Goal: Task Accomplishment & Management: Use online tool/utility

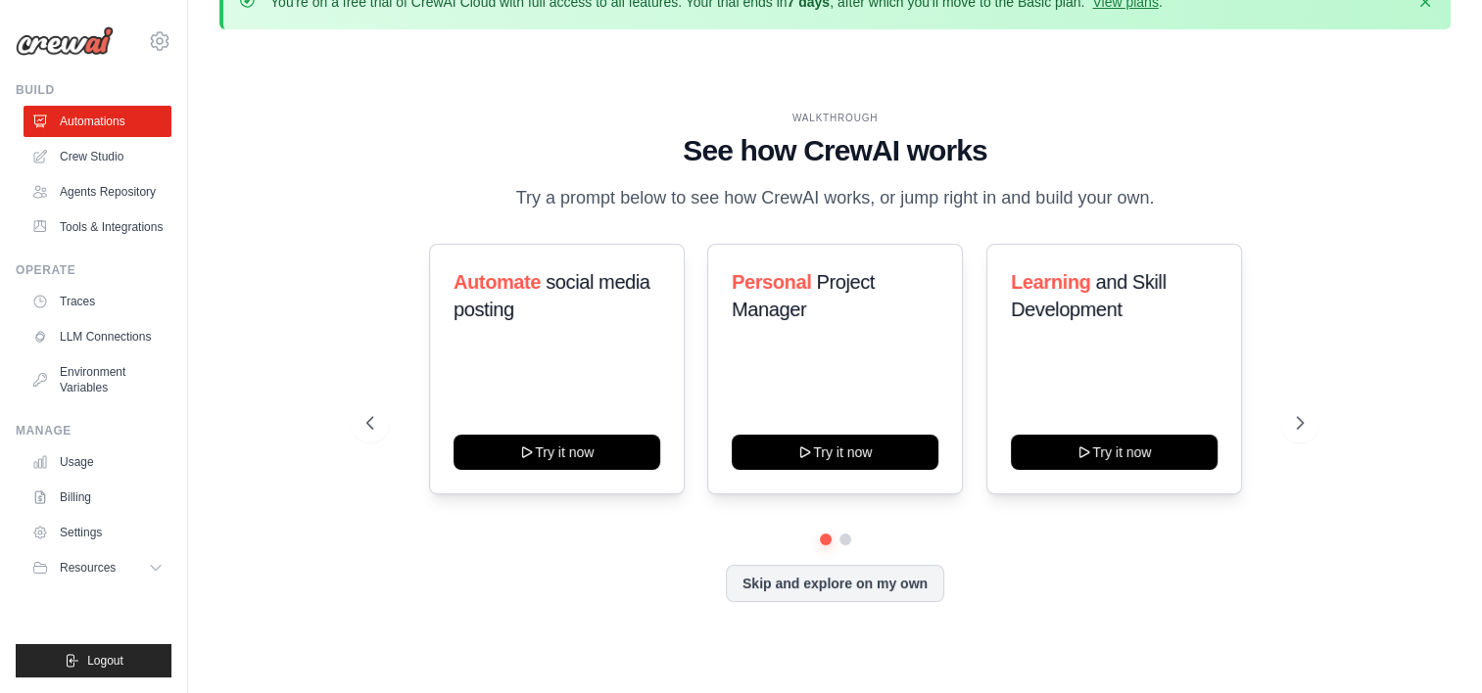
scroll to position [68, 0]
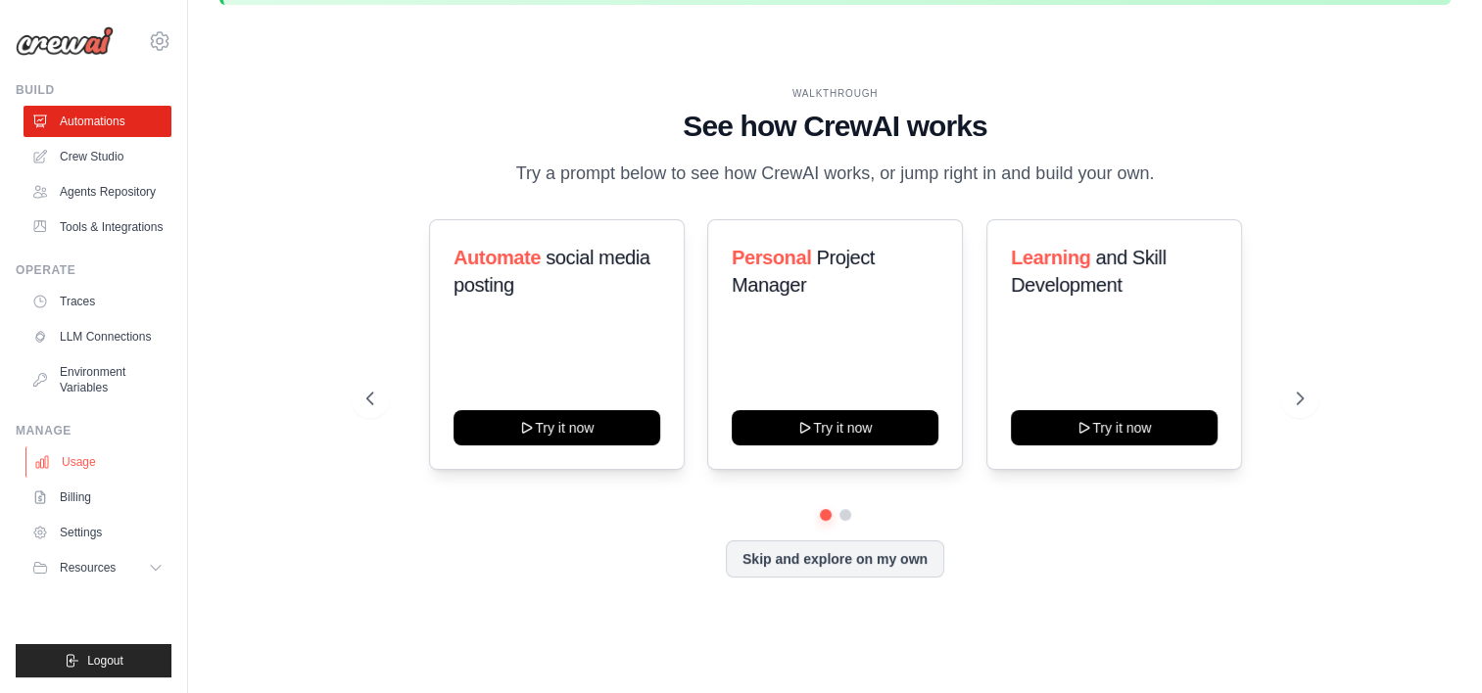
click at [98, 458] on link "Usage" at bounding box center [99, 462] width 148 height 31
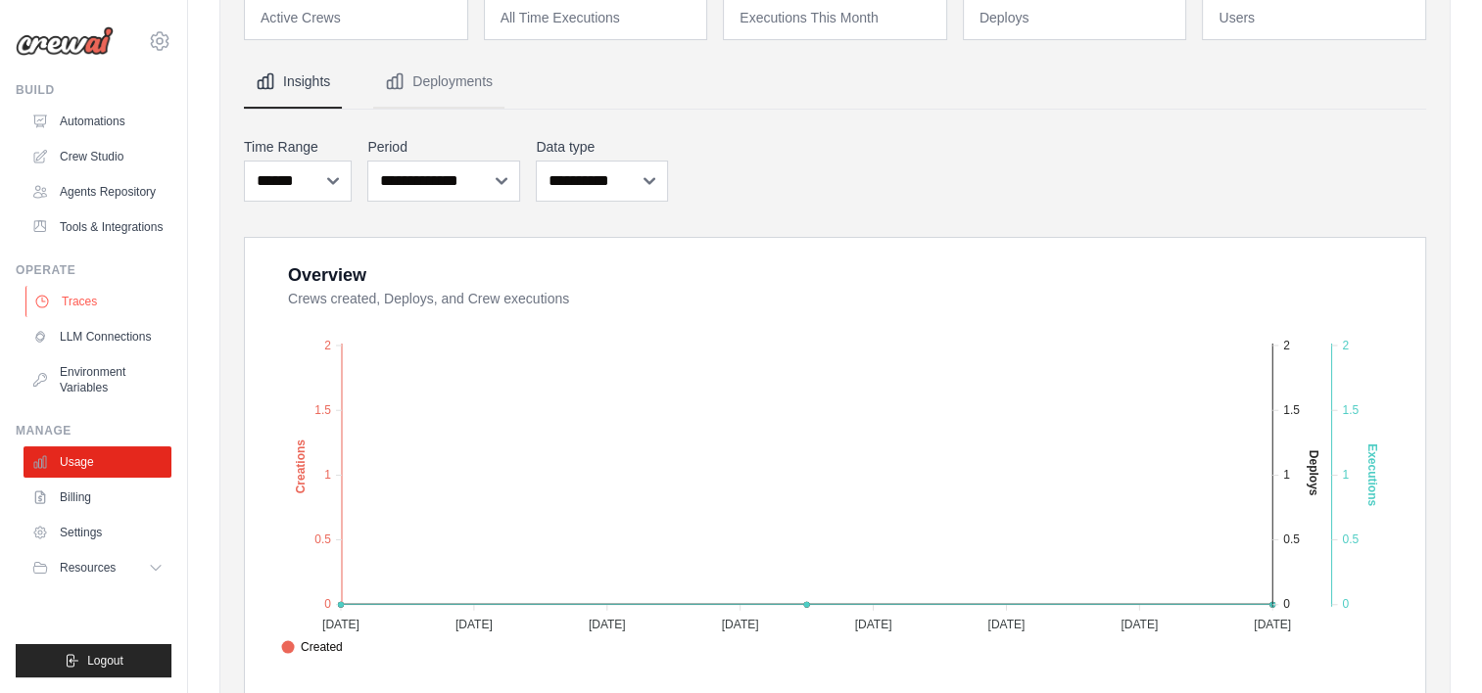
scroll to position [98, 0]
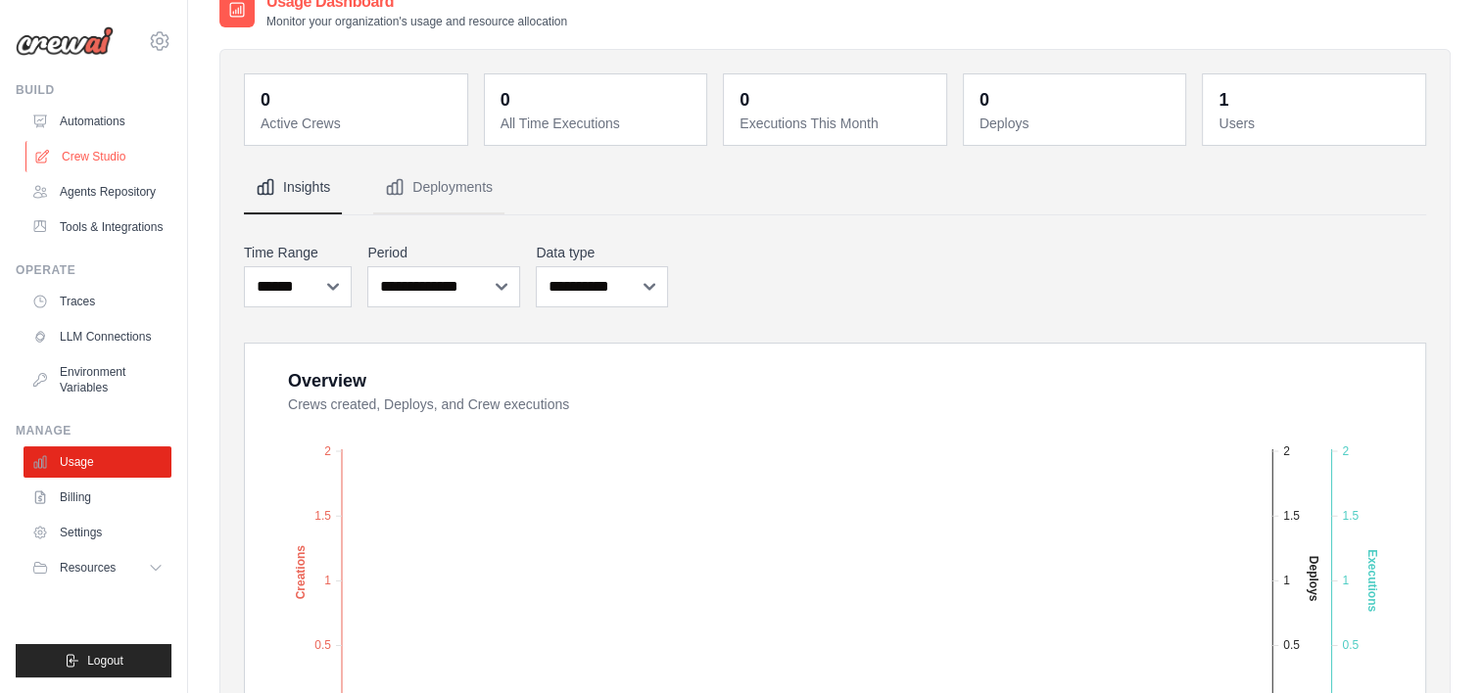
click at [98, 147] on link "Crew Studio" at bounding box center [99, 156] width 148 height 31
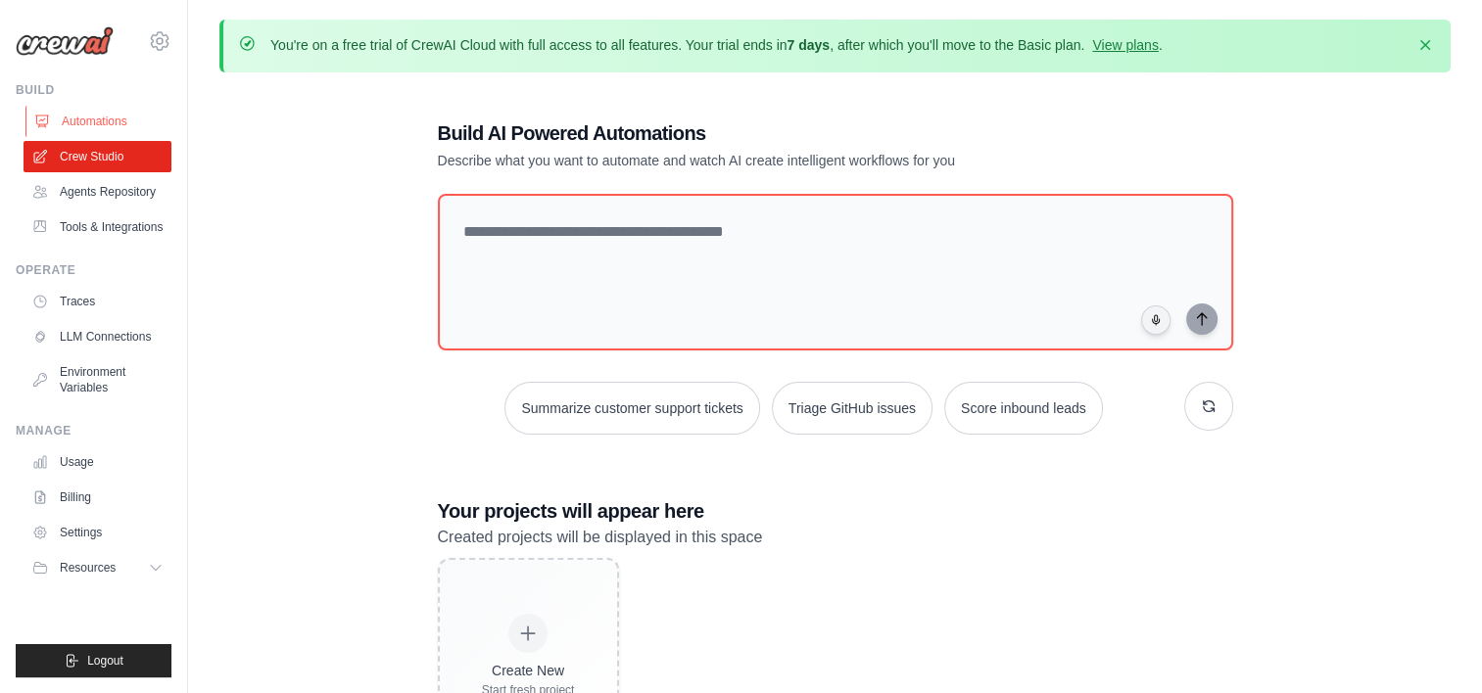
click at [81, 132] on link "Automations" at bounding box center [99, 121] width 148 height 31
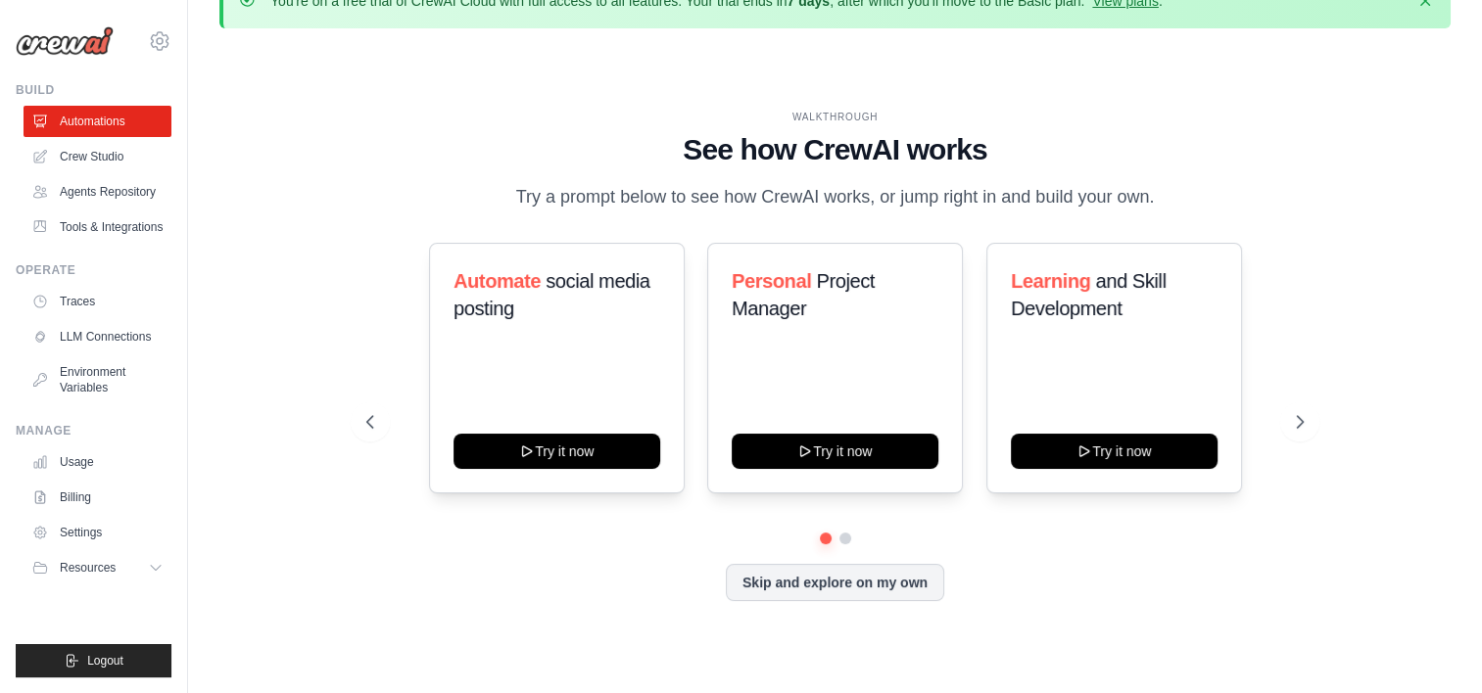
scroll to position [68, 0]
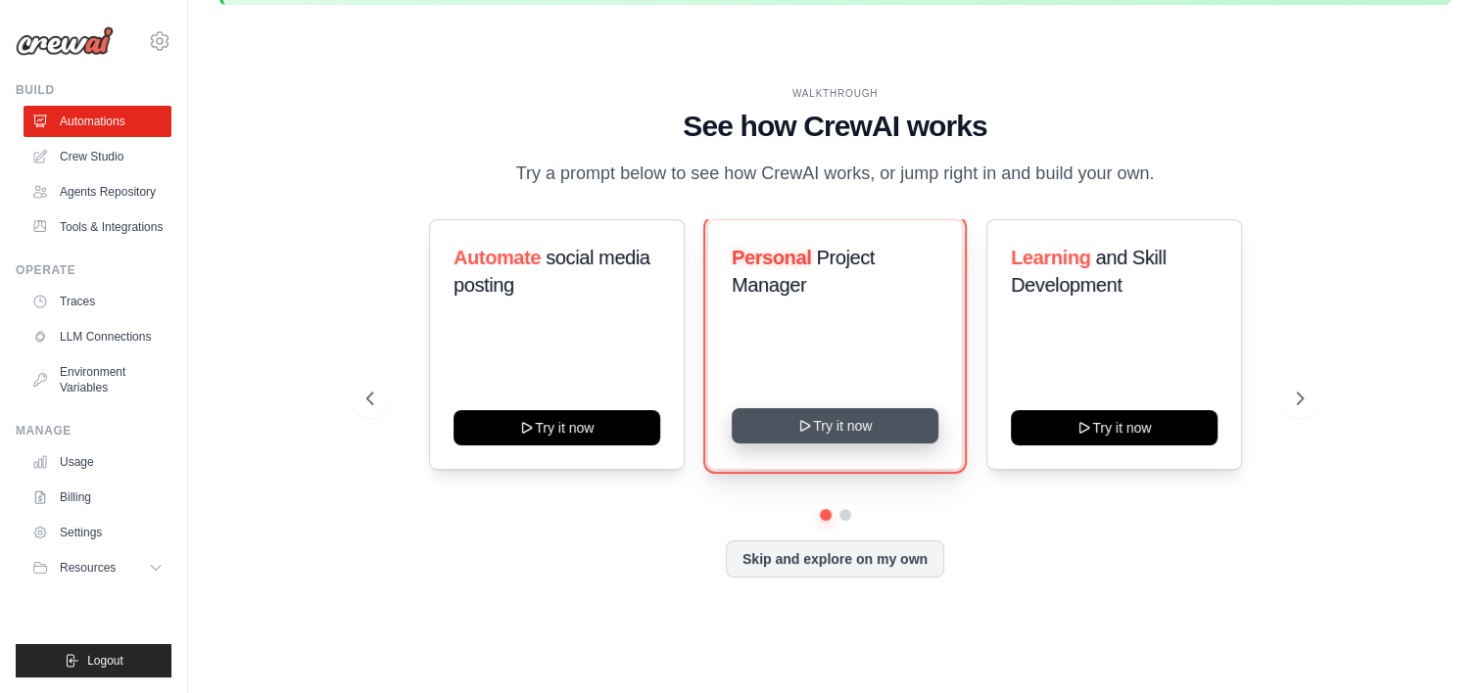
click at [895, 420] on button "Try it now" at bounding box center [835, 425] width 207 height 35
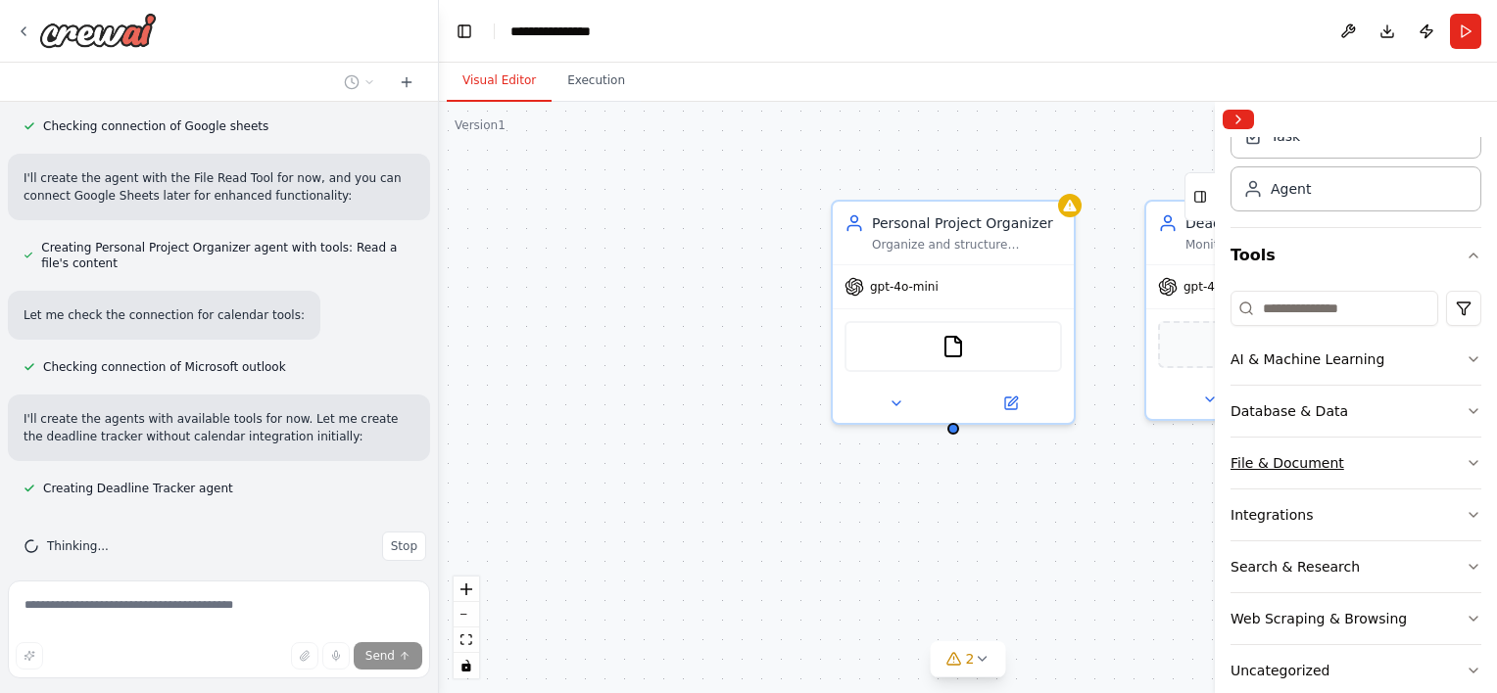
scroll to position [111, 0]
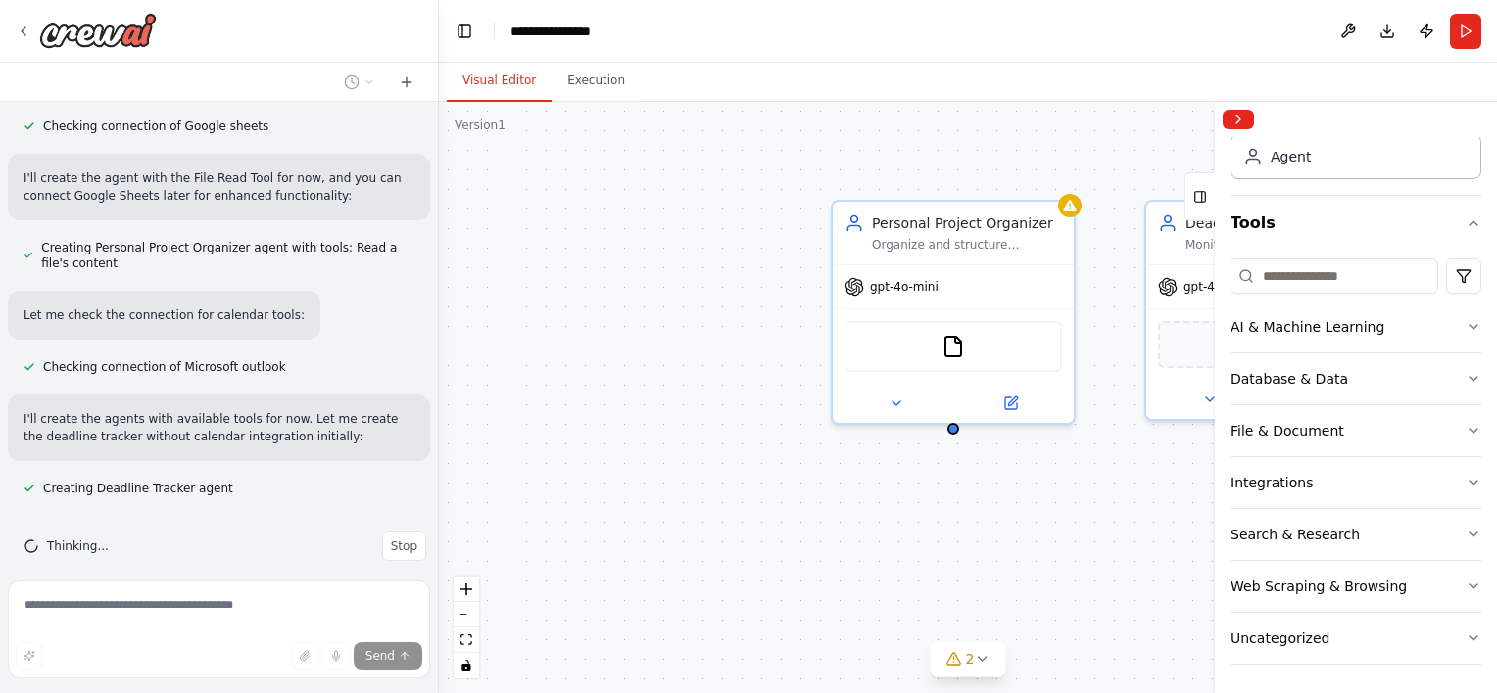
click at [1469, 471] on div "Crew Task Agent Tools AI & Machine Learning Database & Data File & Document Int…" at bounding box center [1355, 415] width 282 height 556
click at [1465, 478] on icon "button" at bounding box center [1473, 483] width 16 height 16
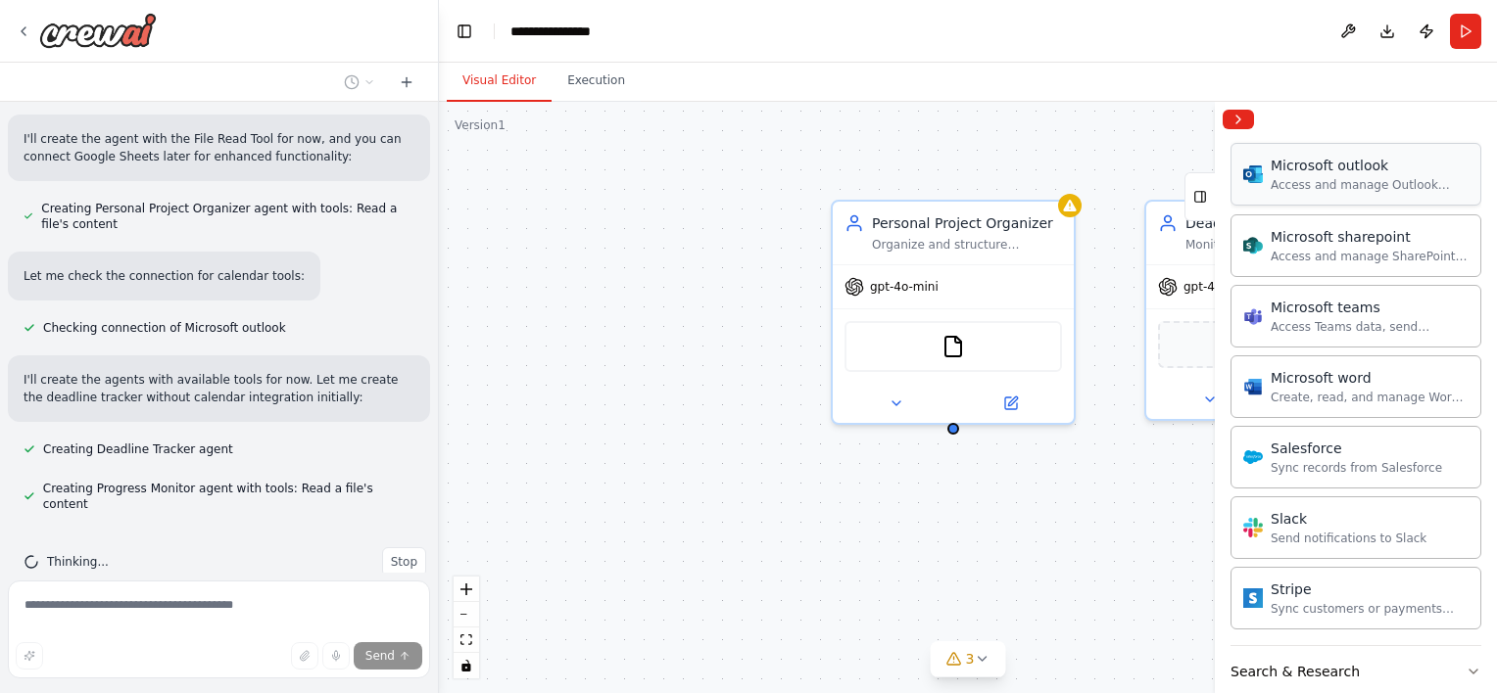
scroll to position [765, 0]
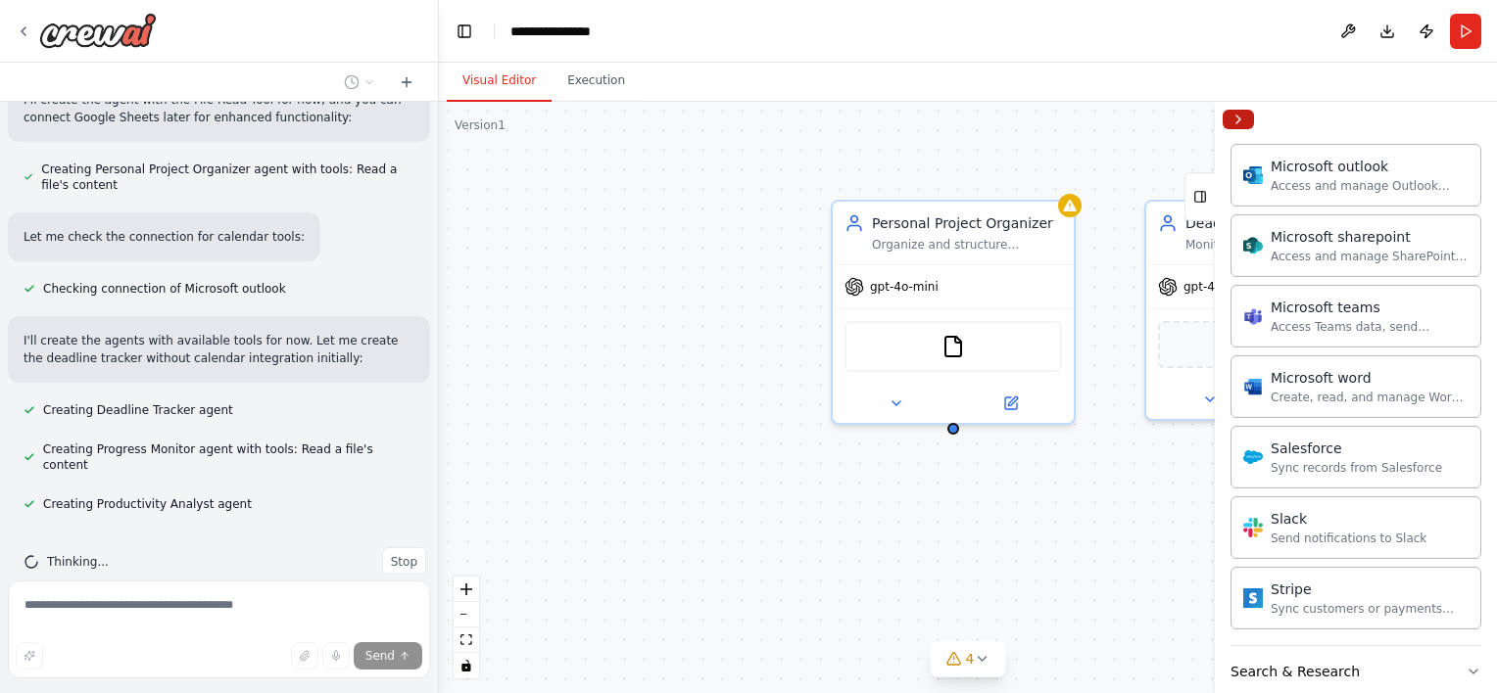
click at [1236, 116] on button "Collapse right sidebar" at bounding box center [1237, 120] width 31 height 20
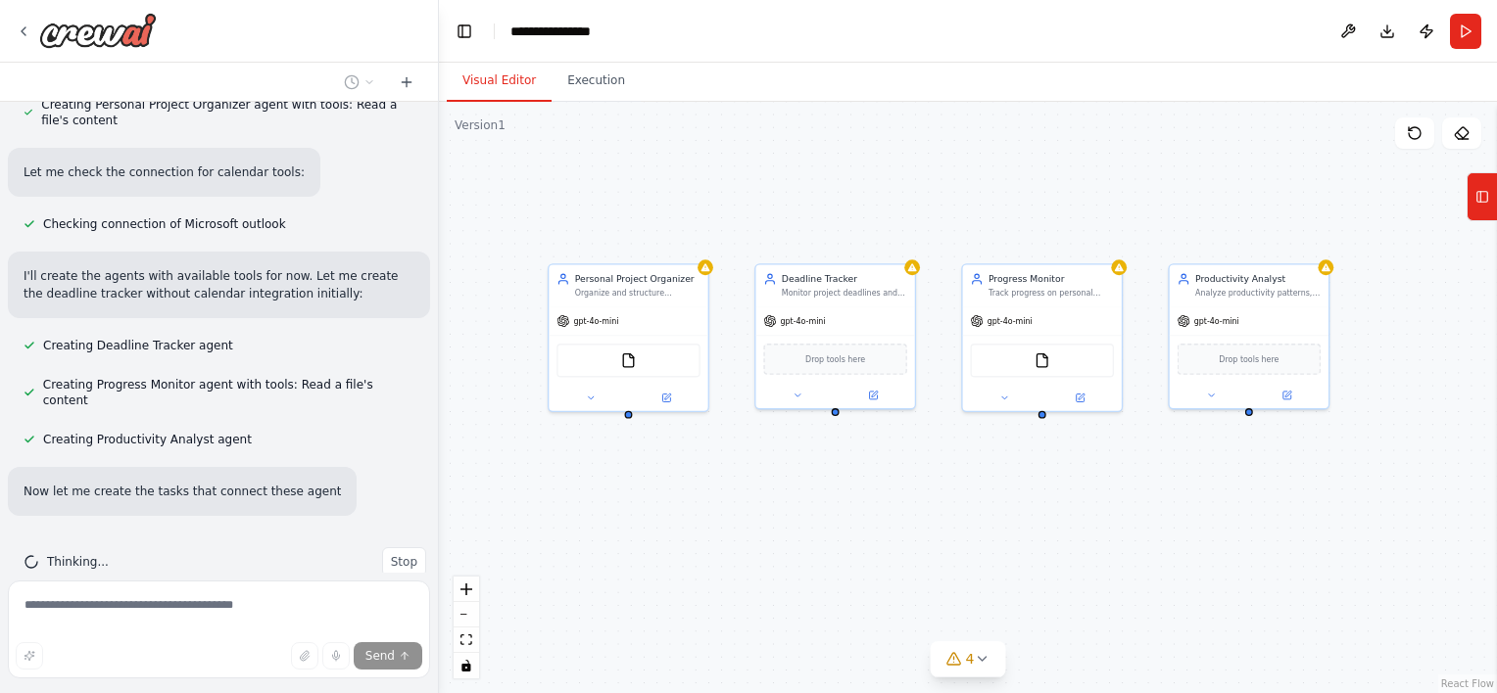
drag, startPoint x: 1226, startPoint y: 599, endPoint x: 883, endPoint y: 545, distance: 347.2
click at [883, 545] on div "Personal Project Organizer Organize and structure personal projects by creating…" at bounding box center [968, 398] width 1058 height 592
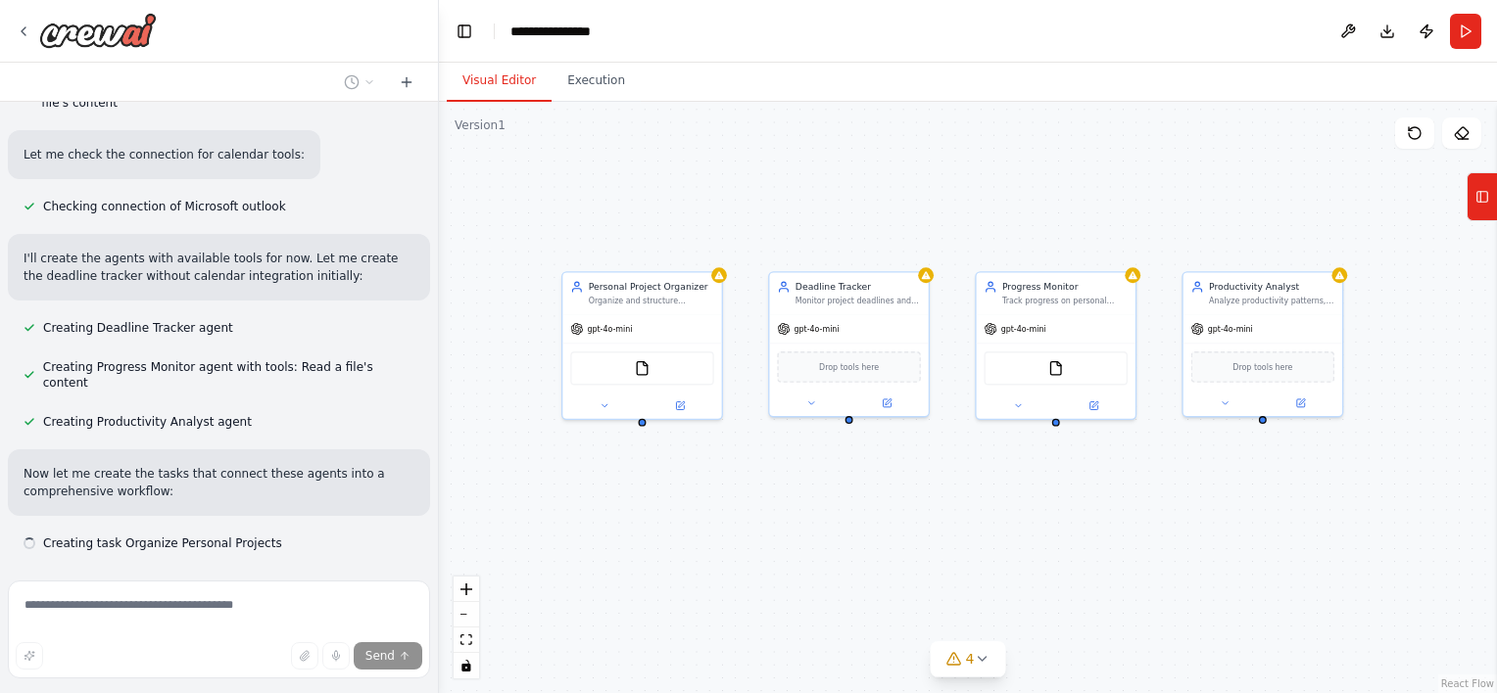
scroll to position [886, 0]
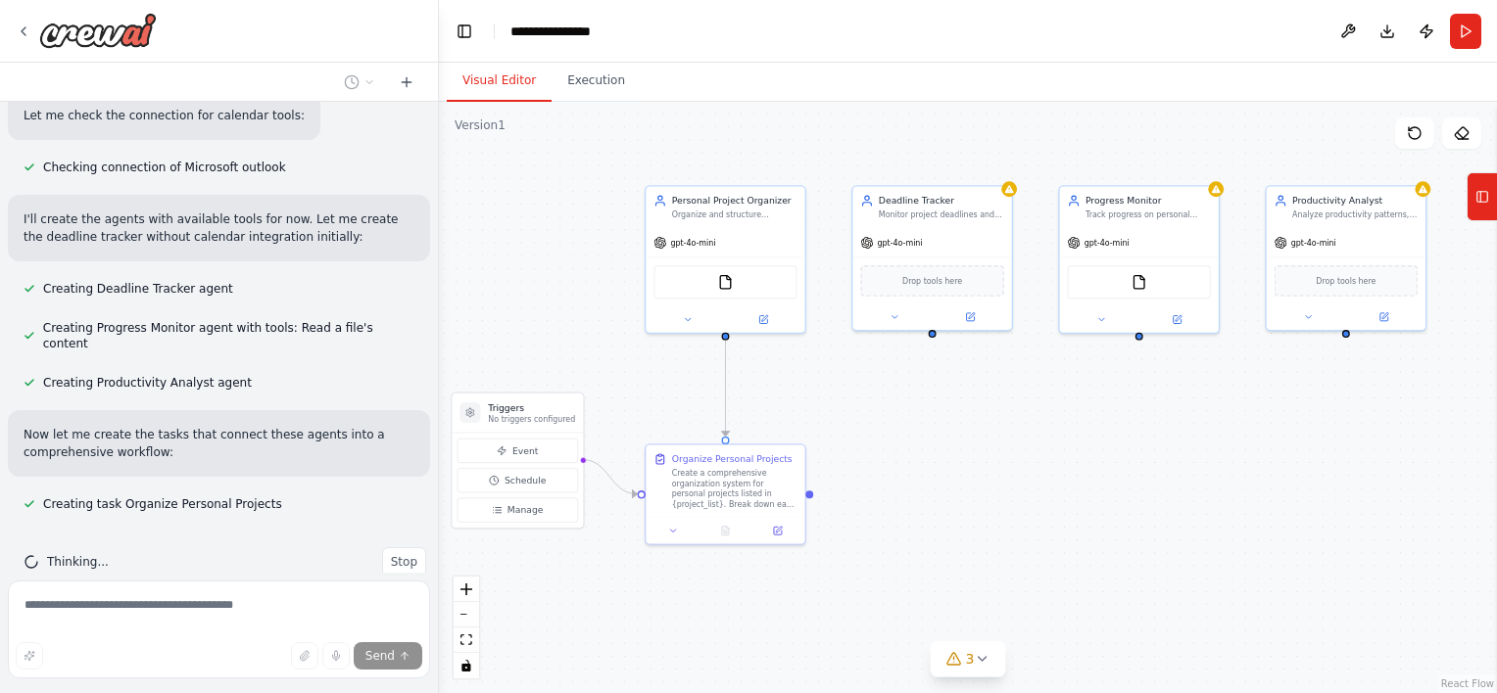
drag, startPoint x: 738, startPoint y: 474, endPoint x: 822, endPoint y: 388, distance: 119.8
click at [822, 388] on div ".deletable-edge-delete-btn { width: 20px; height: 20px; border: 0px solid #ffff…" at bounding box center [968, 398] width 1058 height 592
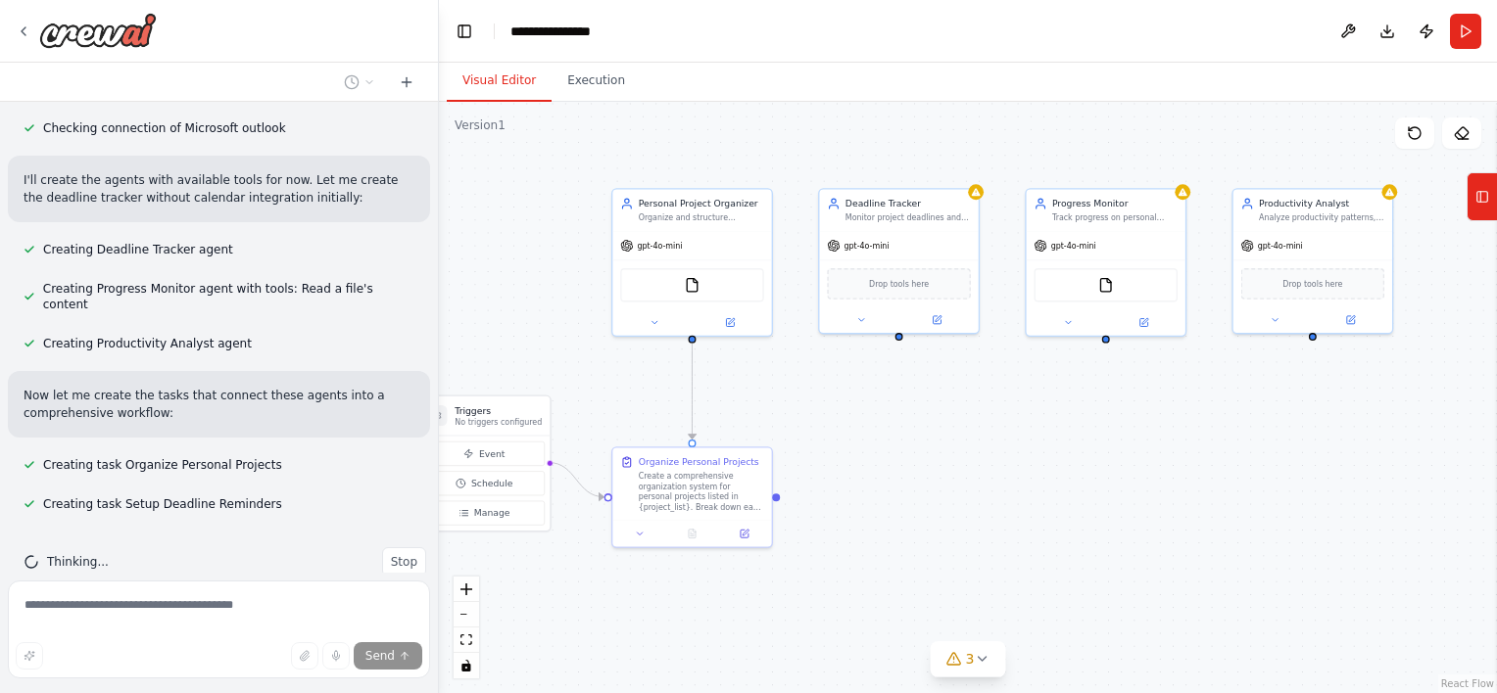
drag, startPoint x: 1183, startPoint y: 443, endPoint x: 1150, endPoint y: 446, distance: 33.4
click at [1150, 446] on div ".deletable-edge-delete-btn { width: 20px; height: 20px; border: 0px solid #ffff…" at bounding box center [968, 398] width 1058 height 592
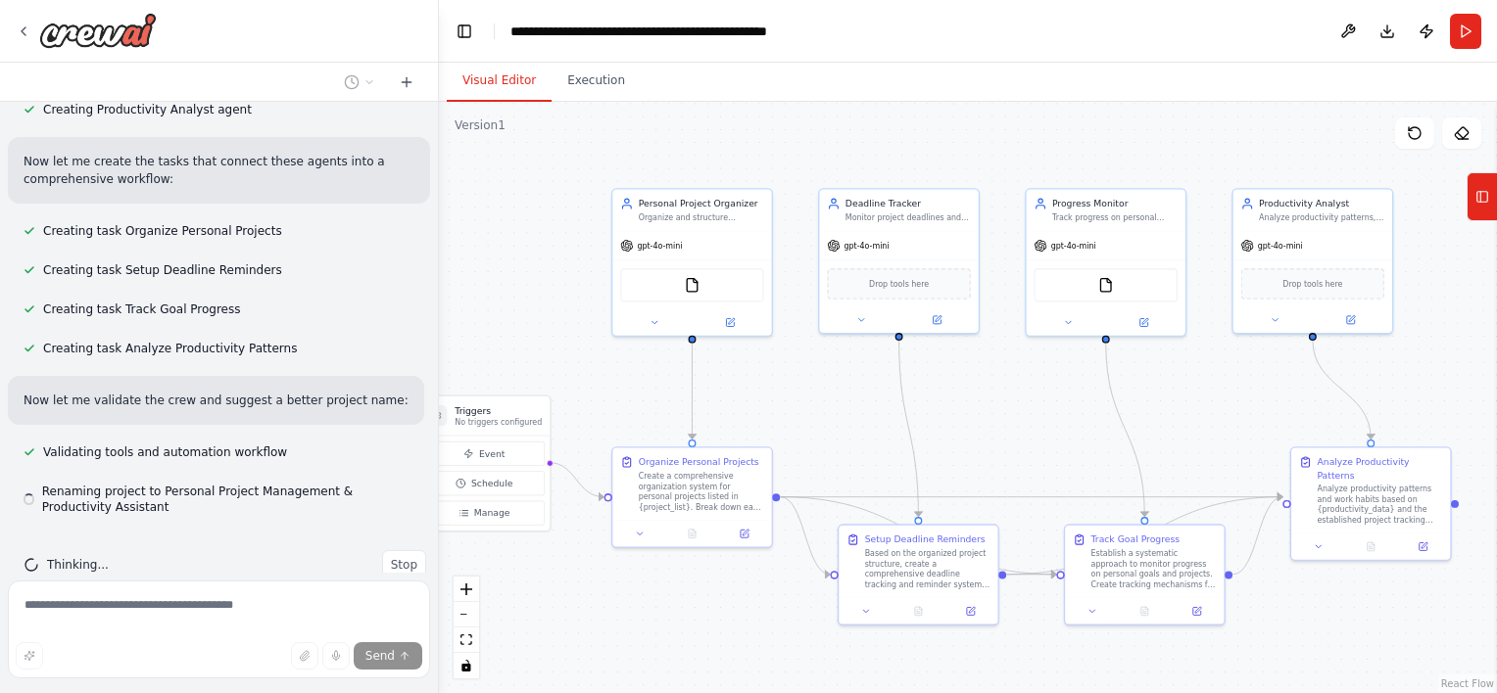
scroll to position [1163, 0]
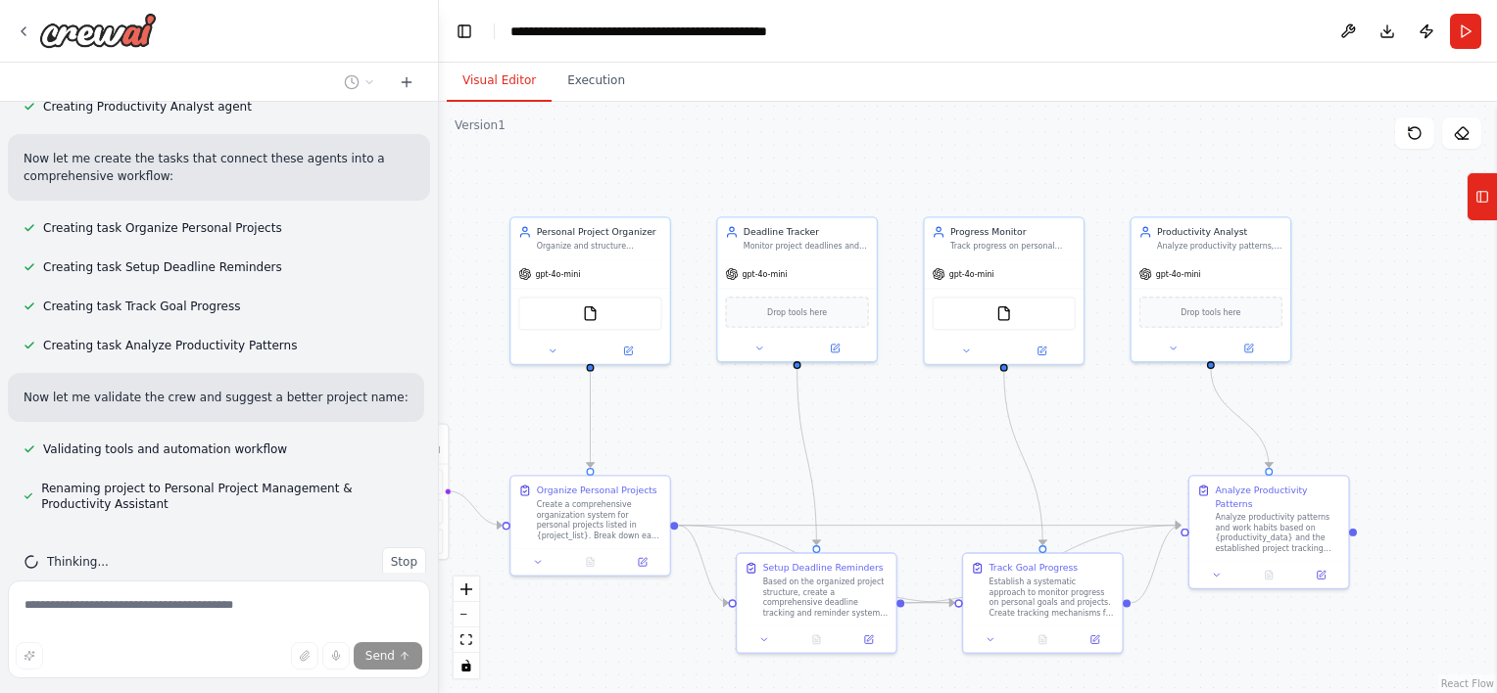
drag, startPoint x: 1399, startPoint y: 392, endPoint x: 1305, endPoint y: 420, distance: 98.2
click at [1305, 420] on div ".deletable-edge-delete-btn { width: 20px; height: 20px; border: 0px solid #ffff…" at bounding box center [968, 398] width 1058 height 592
click at [786, 309] on span "Drop tools here" at bounding box center [797, 310] width 60 height 13
click at [551, 320] on div "FileReadTool" at bounding box center [589, 310] width 143 height 33
click at [629, 349] on icon at bounding box center [628, 349] width 8 height 8
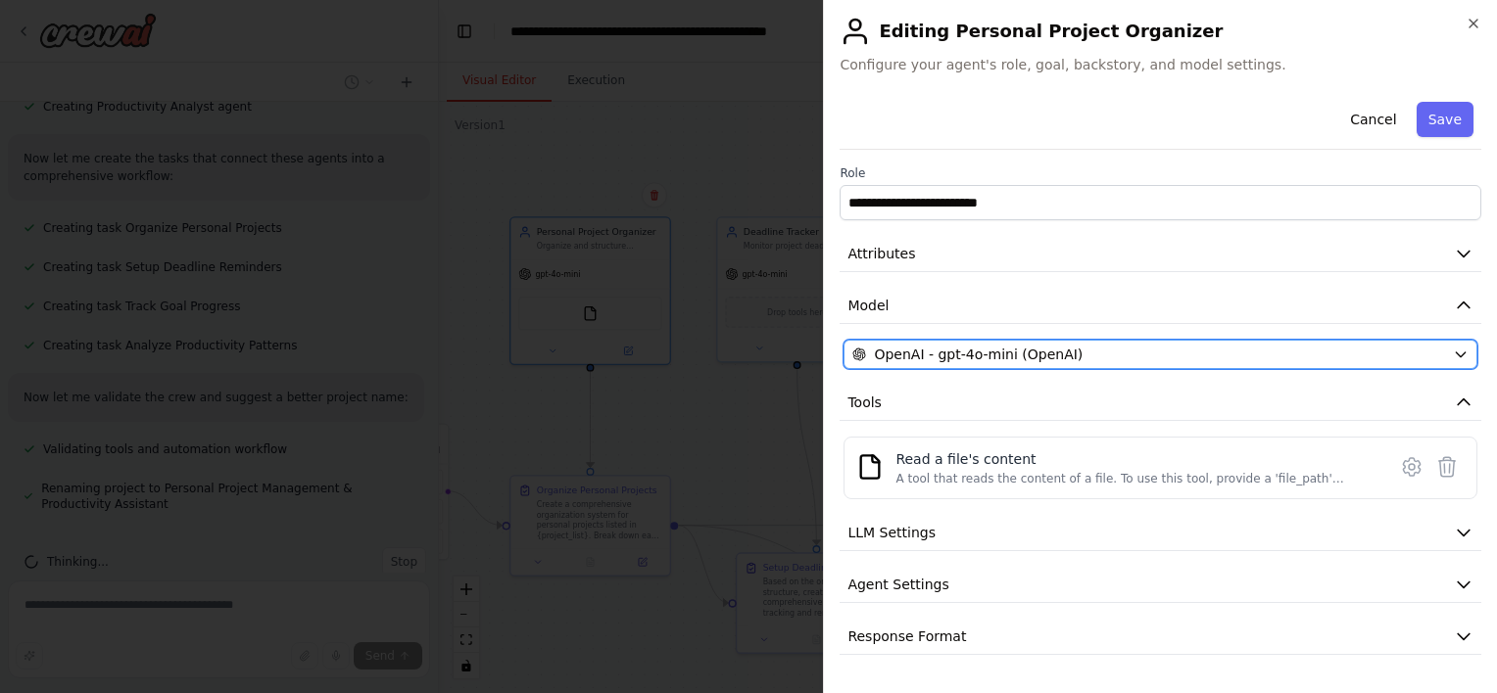
click at [1337, 363] on button "OpenAI - gpt-4o-mini (OpenAI)" at bounding box center [1160, 354] width 634 height 29
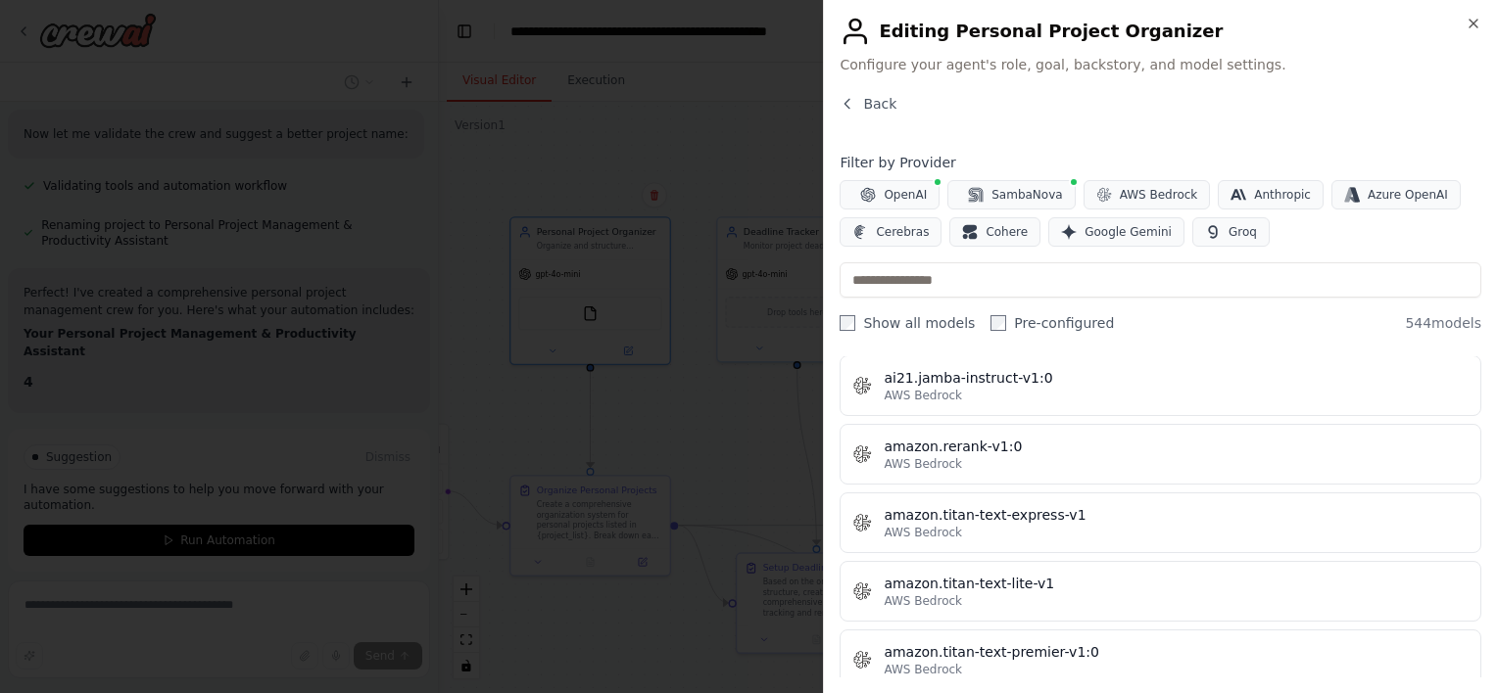
scroll to position [1567, 0]
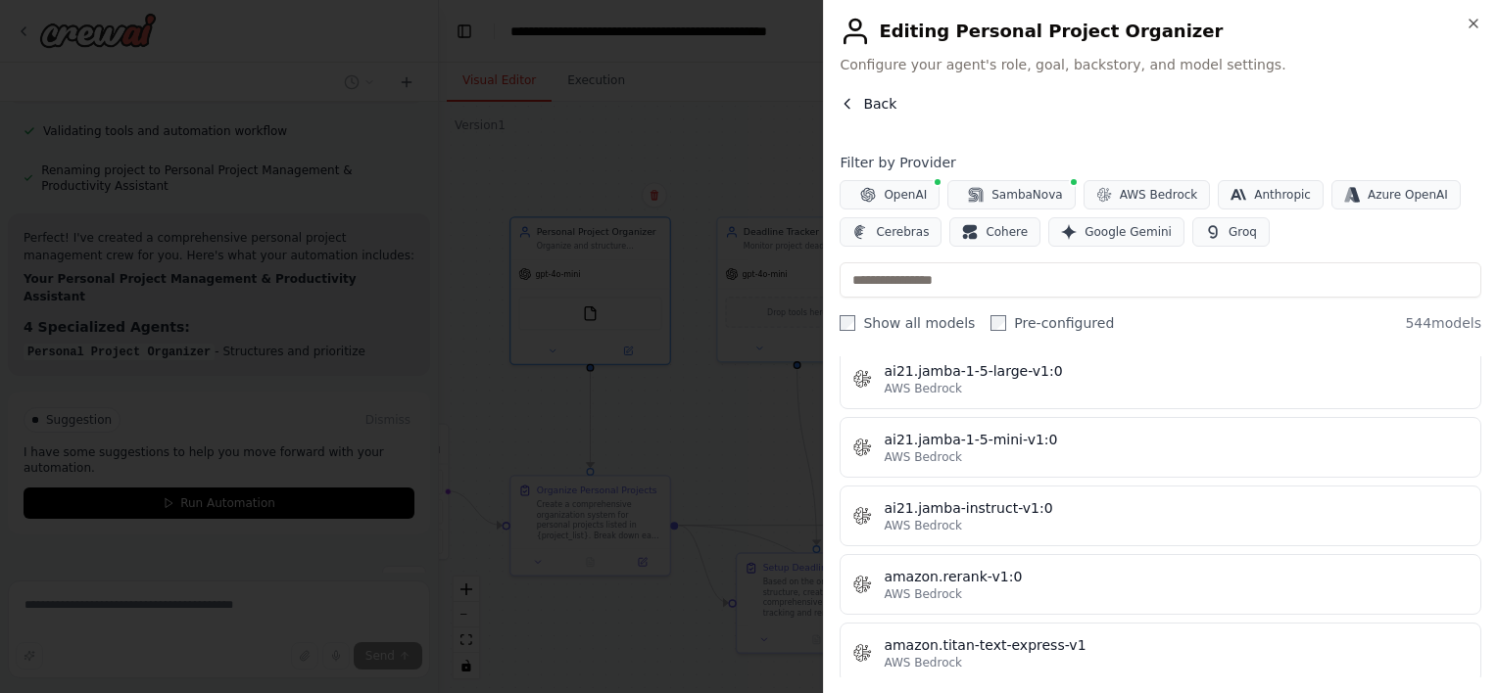
click at [875, 106] on span "Back" at bounding box center [879, 104] width 33 height 20
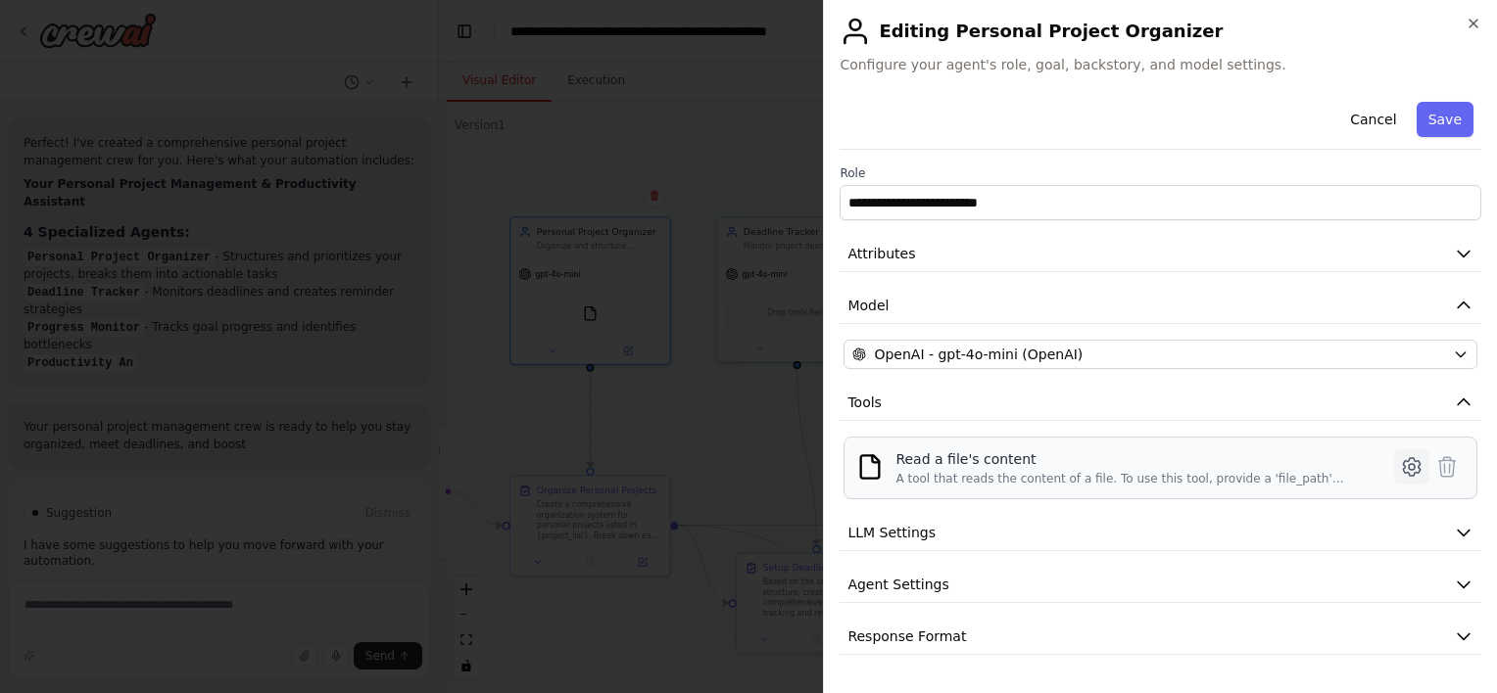
click at [1426, 475] on button at bounding box center [1411, 467] width 35 height 35
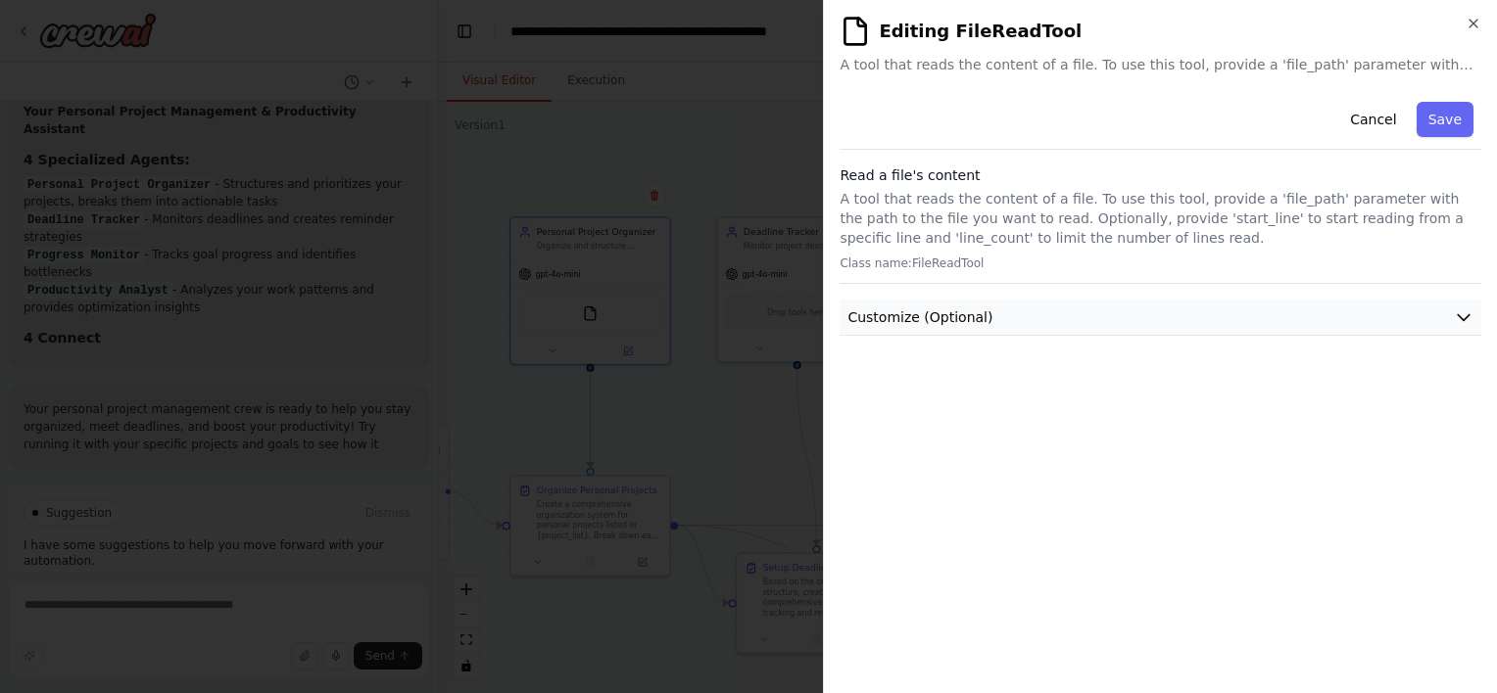
click at [1009, 312] on button "Customize (Optional)" at bounding box center [1160, 318] width 642 height 36
click at [1374, 128] on button "Cancel" at bounding box center [1373, 119] width 70 height 35
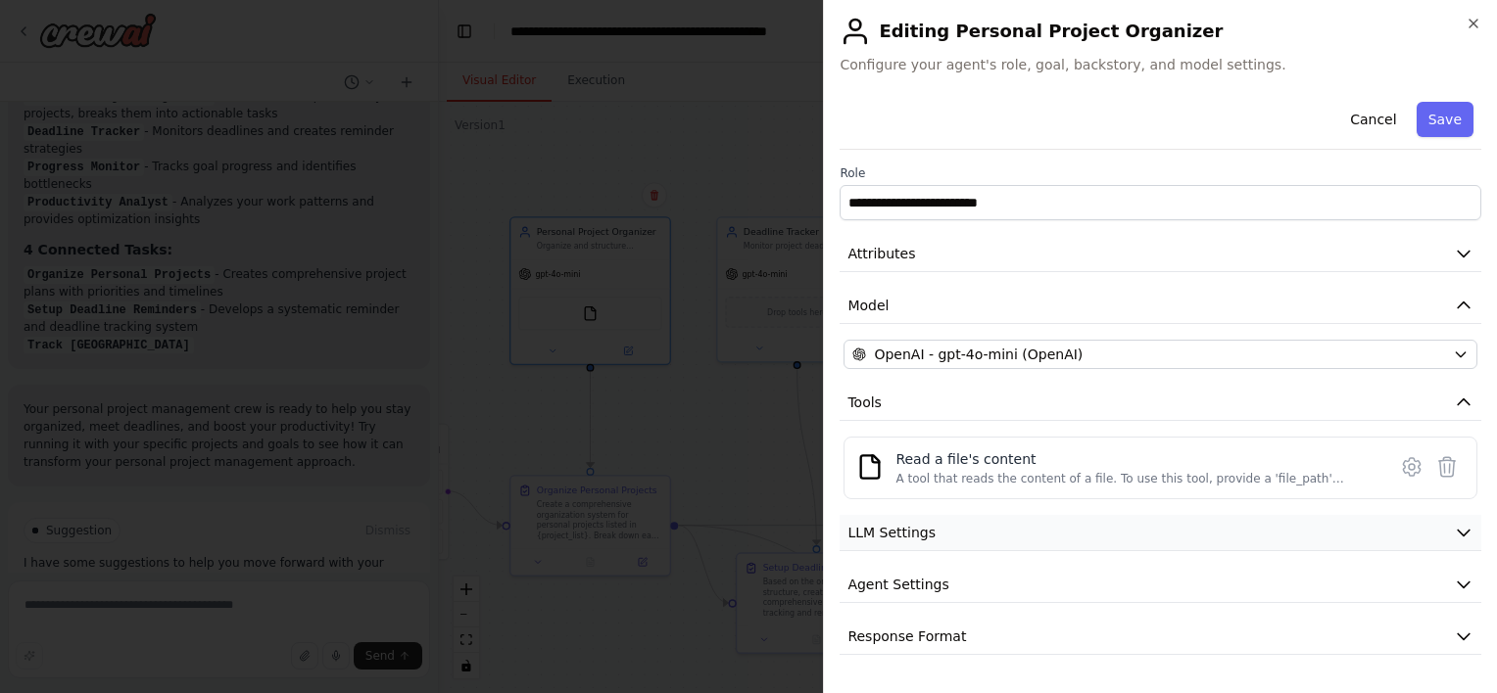
scroll to position [1754, 0]
click at [987, 539] on button "LLM Settings" at bounding box center [1160, 533] width 642 height 36
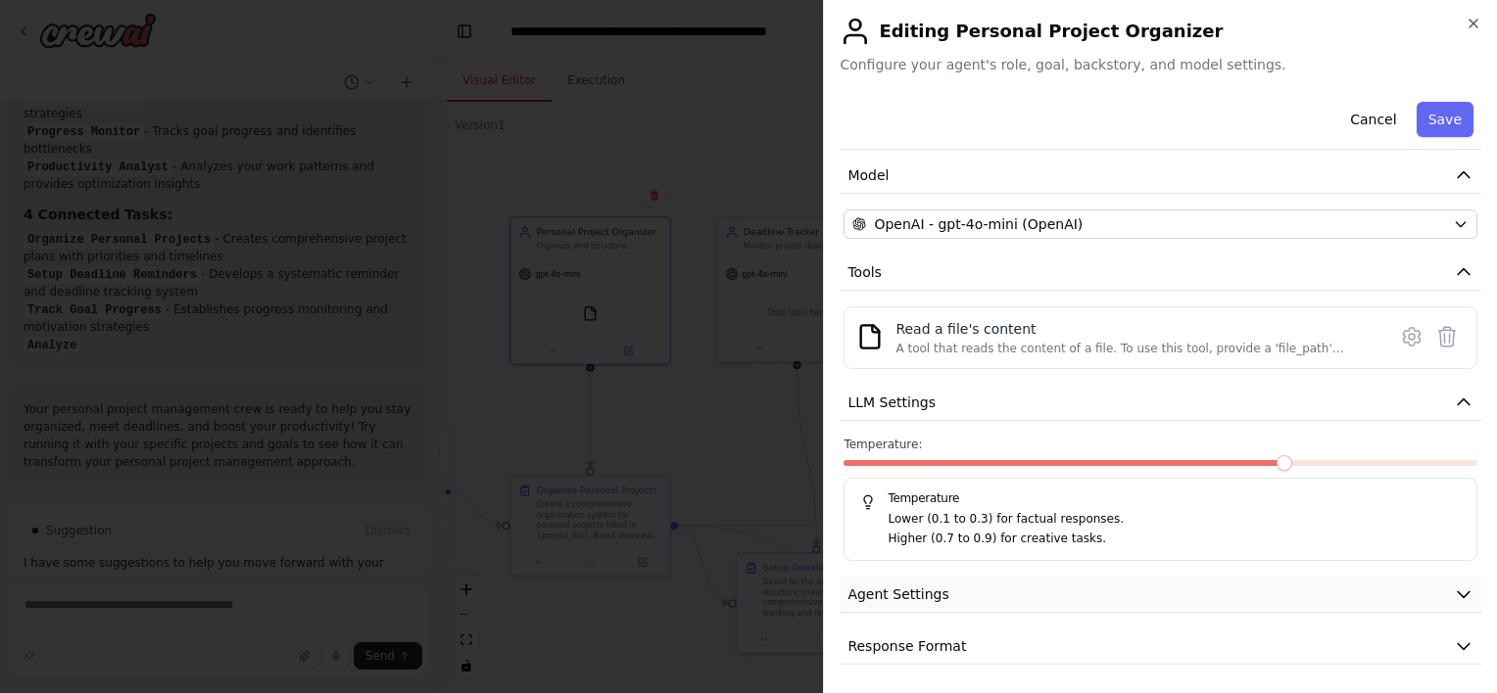
scroll to position [1789, 0]
click at [1081, 588] on button "Agent Settings" at bounding box center [1160, 595] width 642 height 36
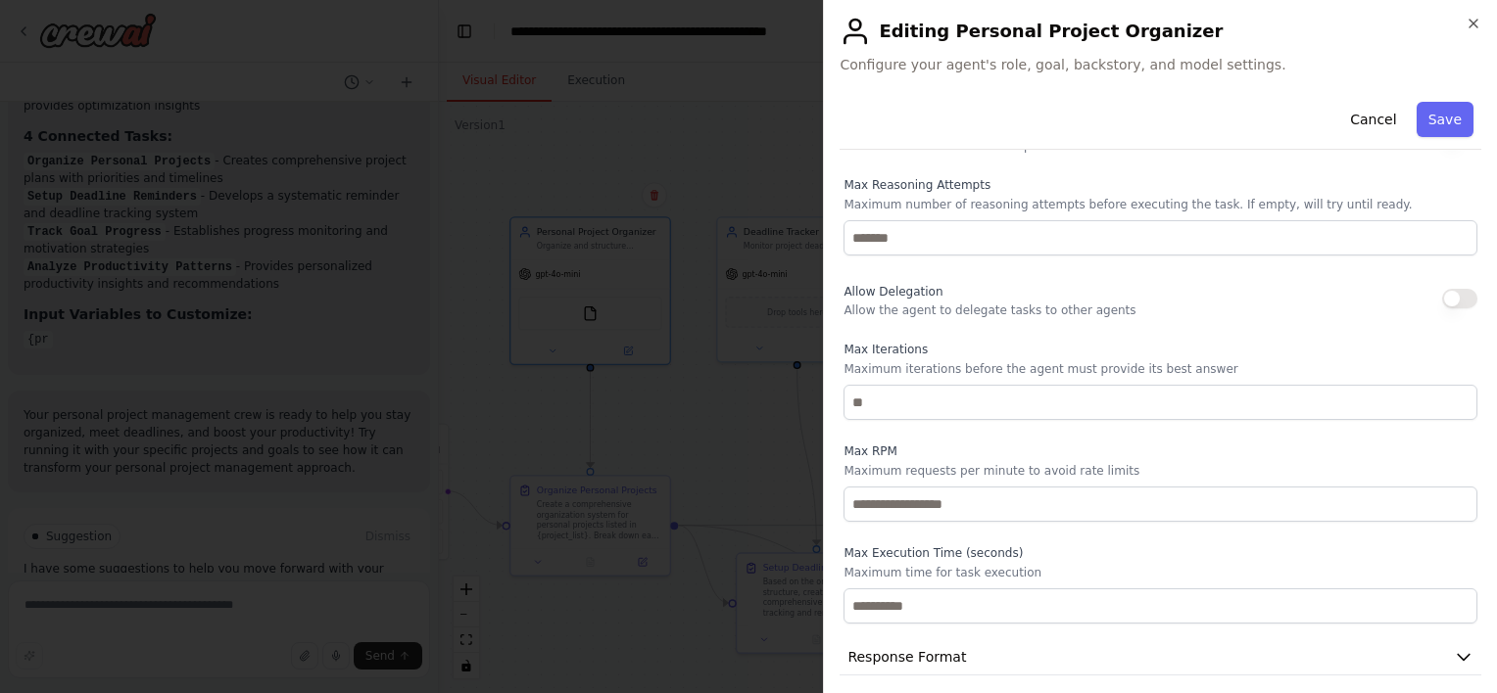
scroll to position [655, 0]
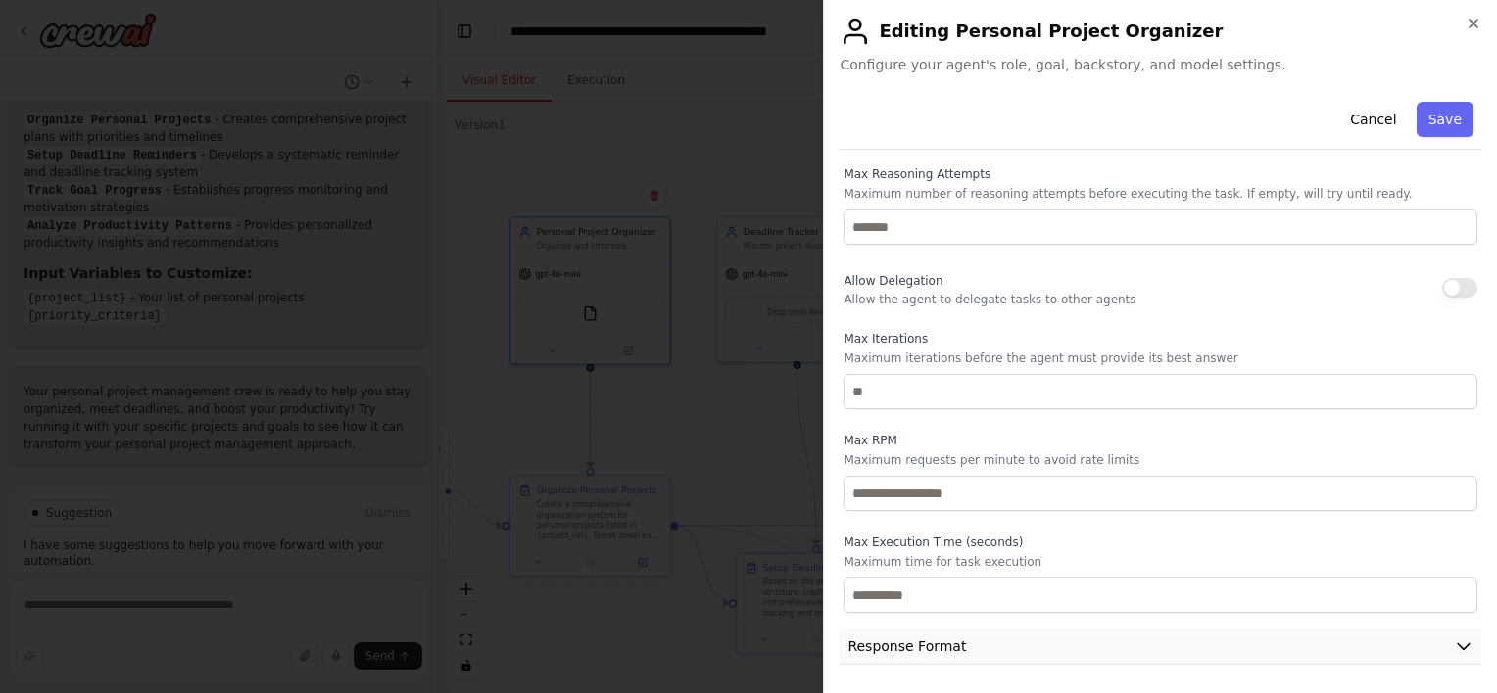
click at [997, 646] on button "Response Format" at bounding box center [1160, 647] width 642 height 36
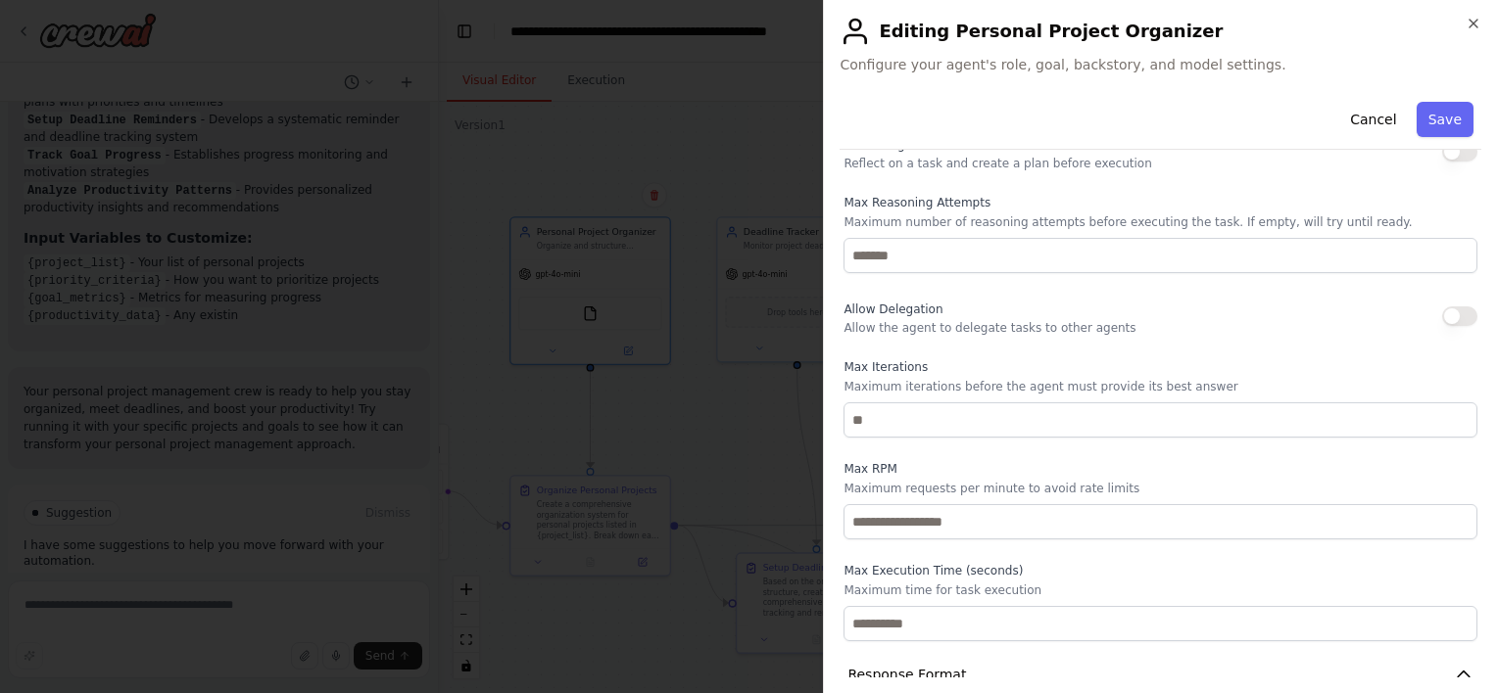
scroll to position [0, 0]
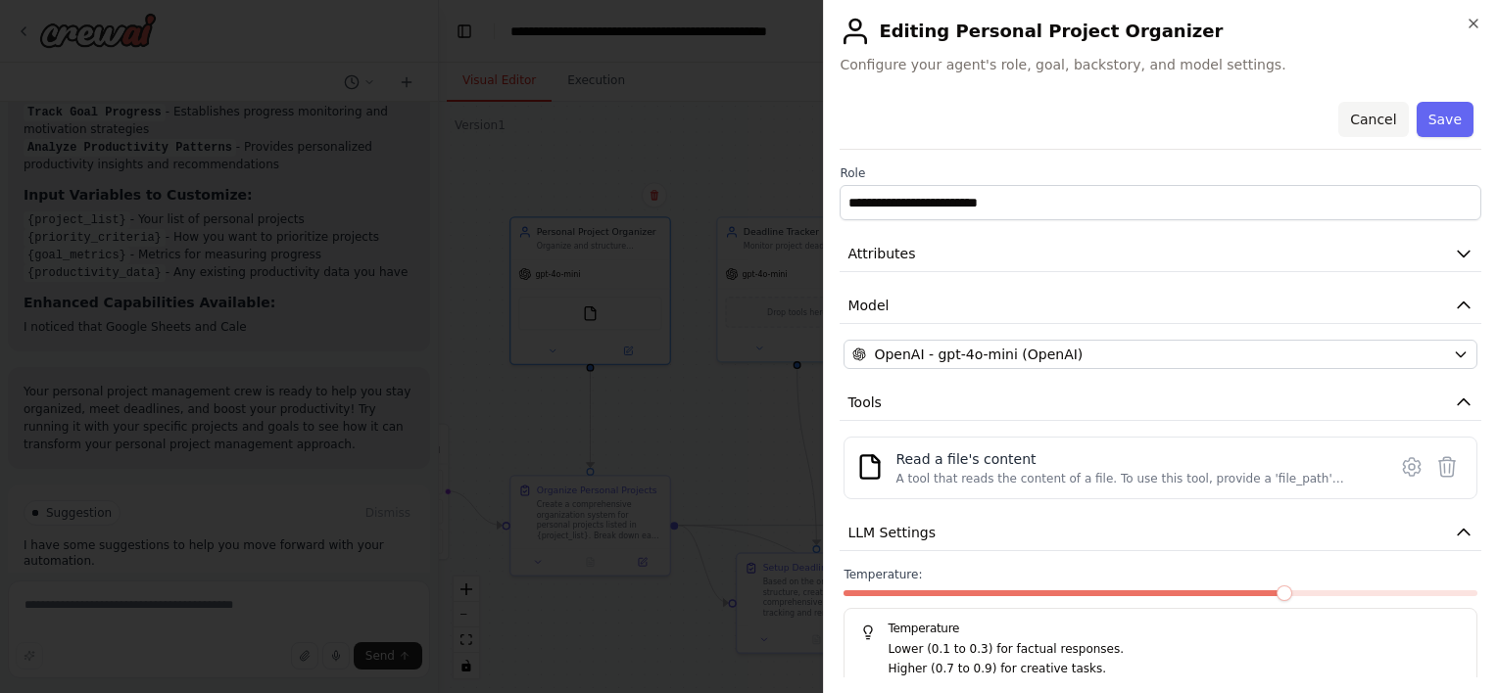
click at [1358, 113] on button "Cancel" at bounding box center [1373, 119] width 70 height 35
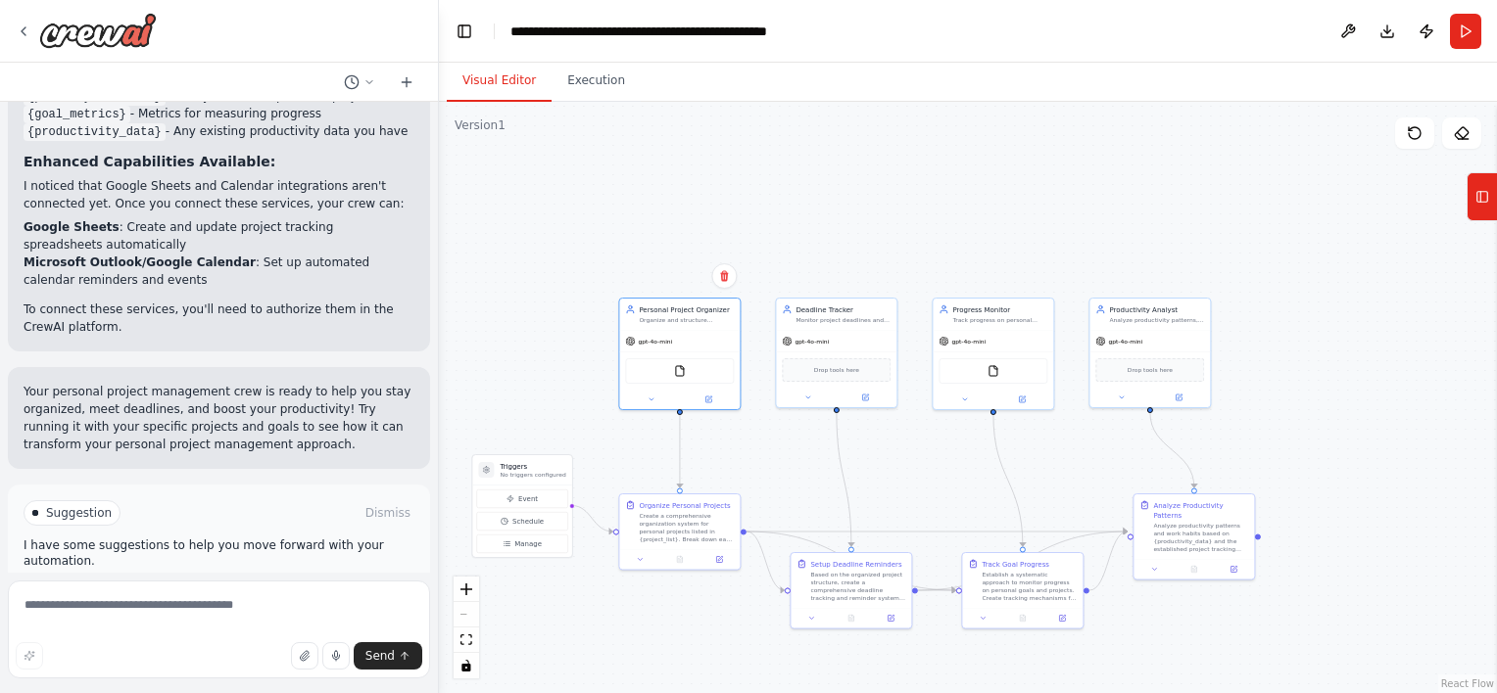
drag, startPoint x: 916, startPoint y: 500, endPoint x: 915, endPoint y: 446, distance: 54.9
click at [915, 446] on div ".deletable-edge-delete-btn { width: 20px; height: 20px; border: 0px solid #ffff…" at bounding box center [968, 398] width 1058 height 592
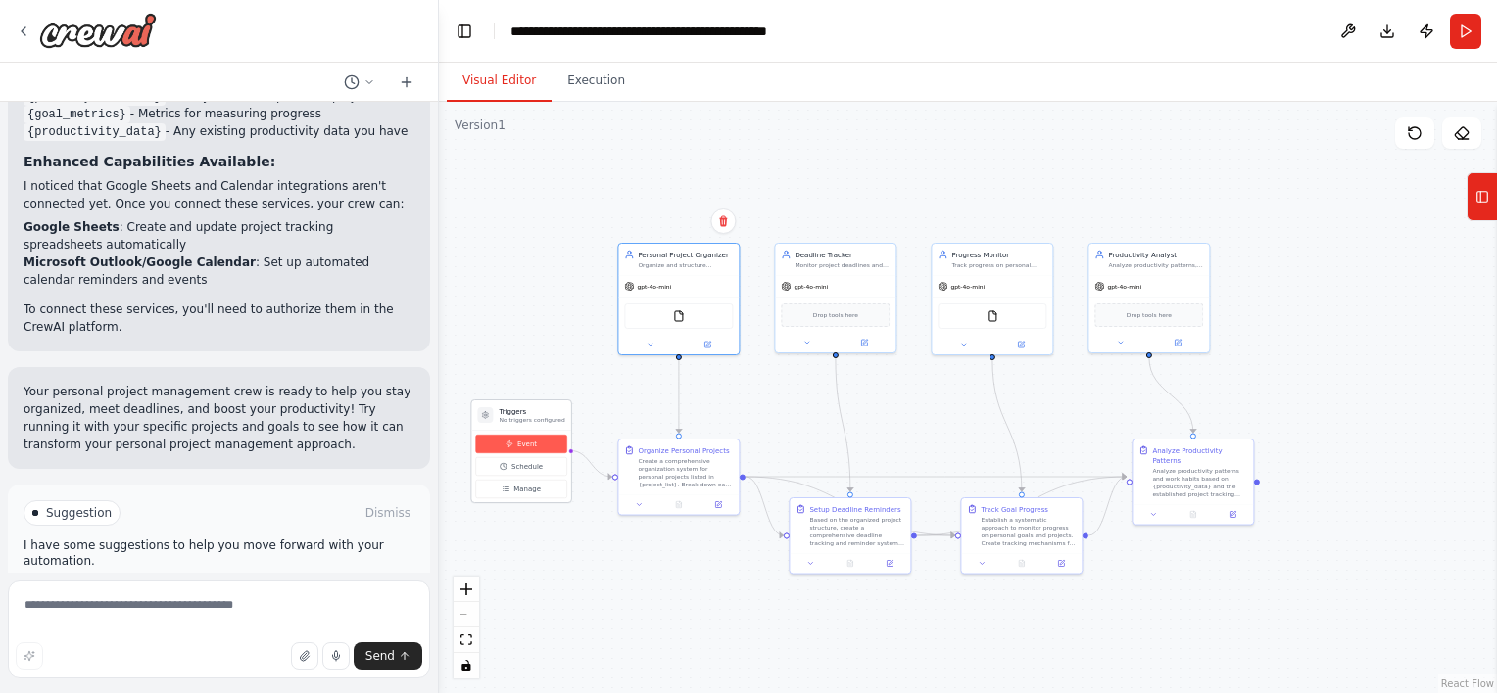
click at [532, 441] on span "Event" at bounding box center [527, 445] width 20 height 10
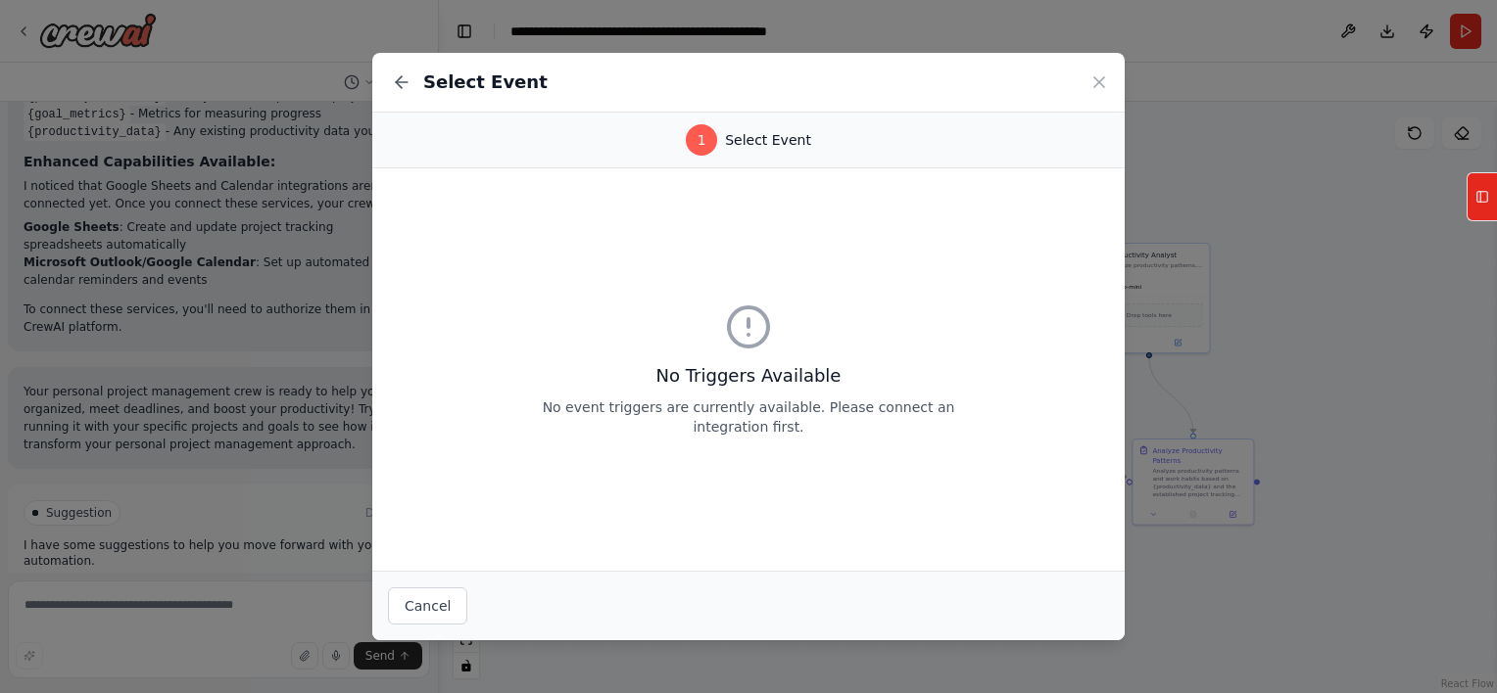
click at [419, 90] on div "Select Event" at bounding box center [468, 82] width 160 height 27
click at [392, 80] on icon at bounding box center [402, 82] width 20 height 20
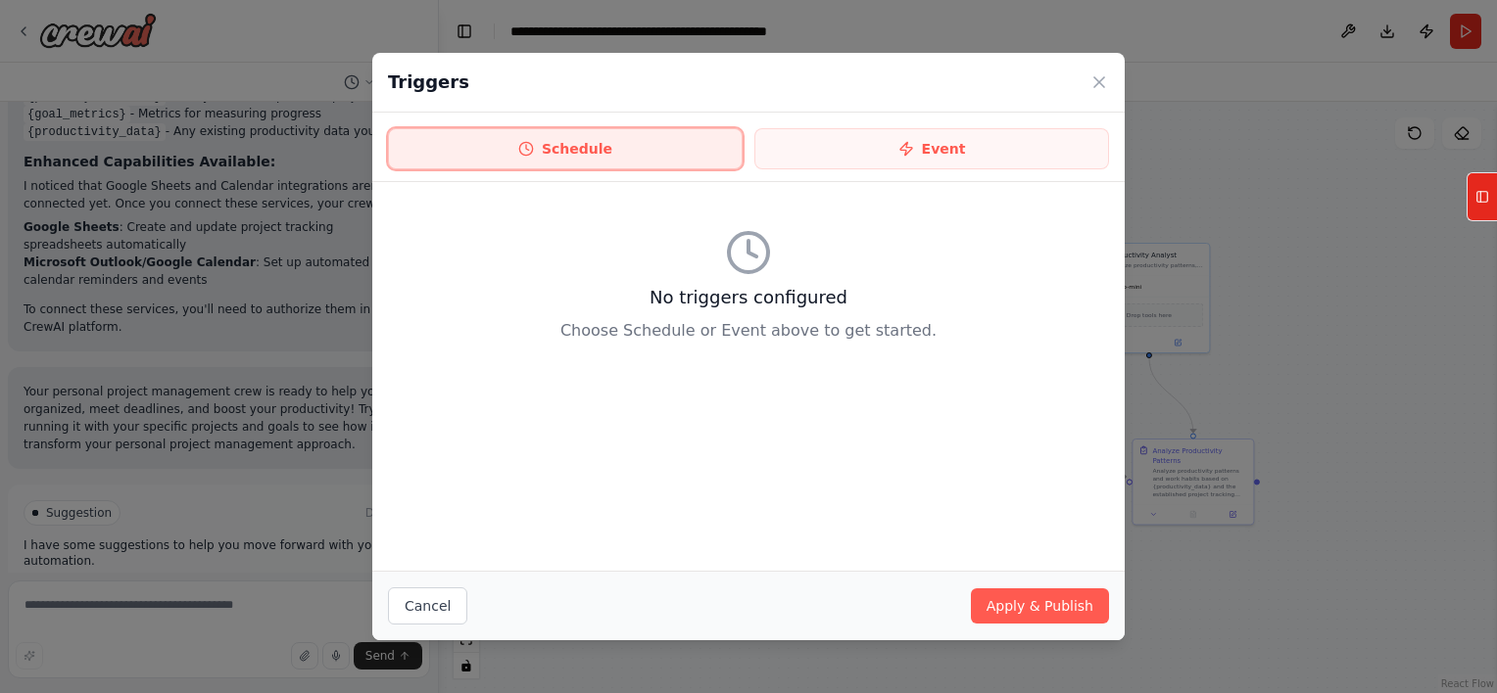
click at [676, 136] on button "Schedule" at bounding box center [565, 148] width 355 height 41
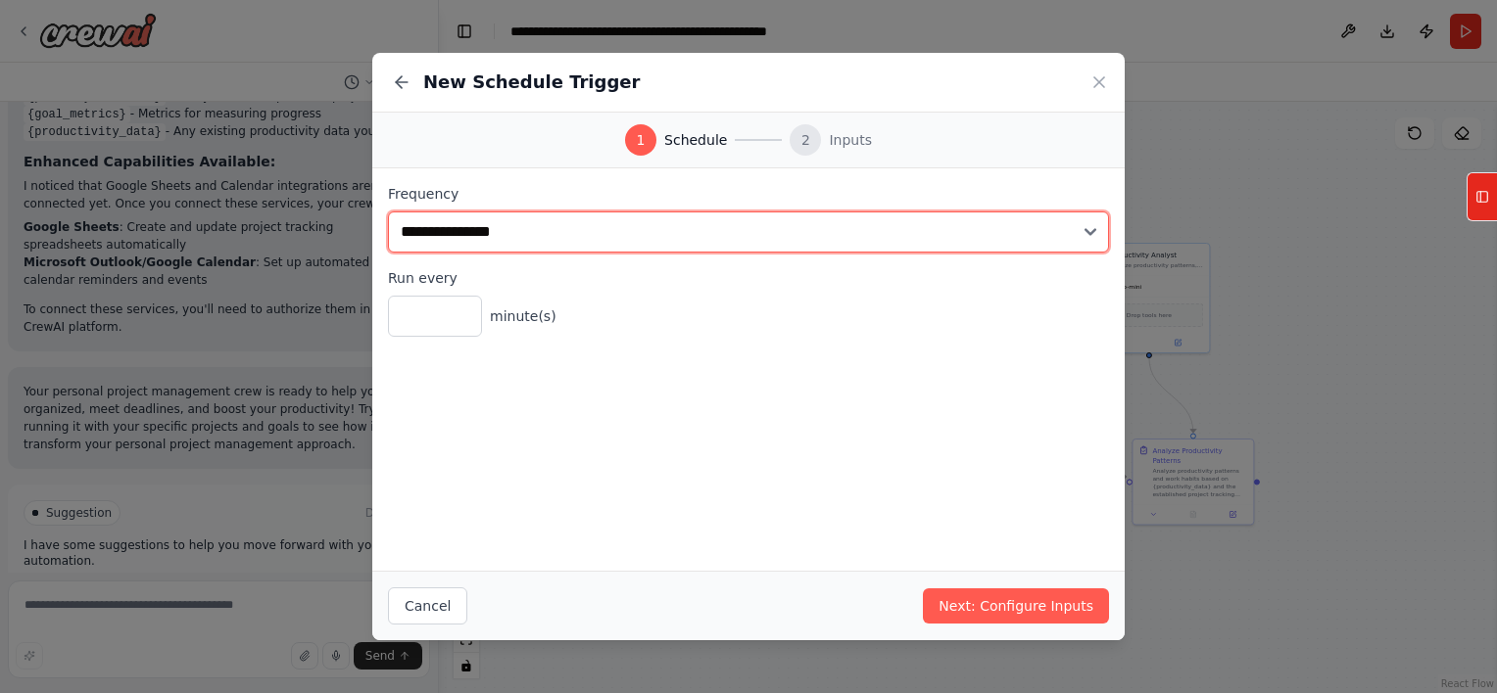
click at [426, 242] on select "**********" at bounding box center [748, 232] width 721 height 41
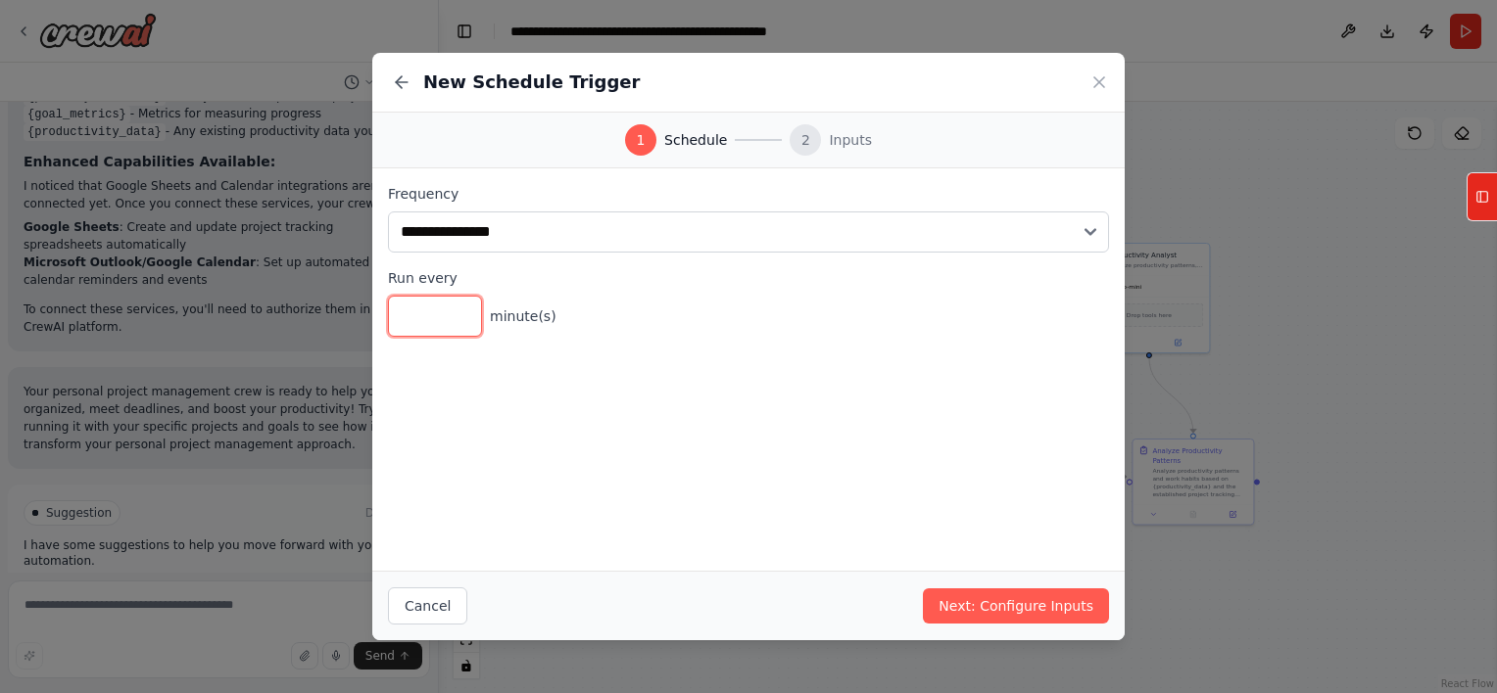
click at [525, 497] on div "**********" at bounding box center [748, 369] width 752 height 403
click at [1103, 94] on div "New Schedule Trigger" at bounding box center [748, 83] width 752 height 60
click at [1087, 77] on div "New Schedule Trigger" at bounding box center [748, 83] width 752 height 60
click at [1093, 78] on icon at bounding box center [1099, 82] width 20 height 20
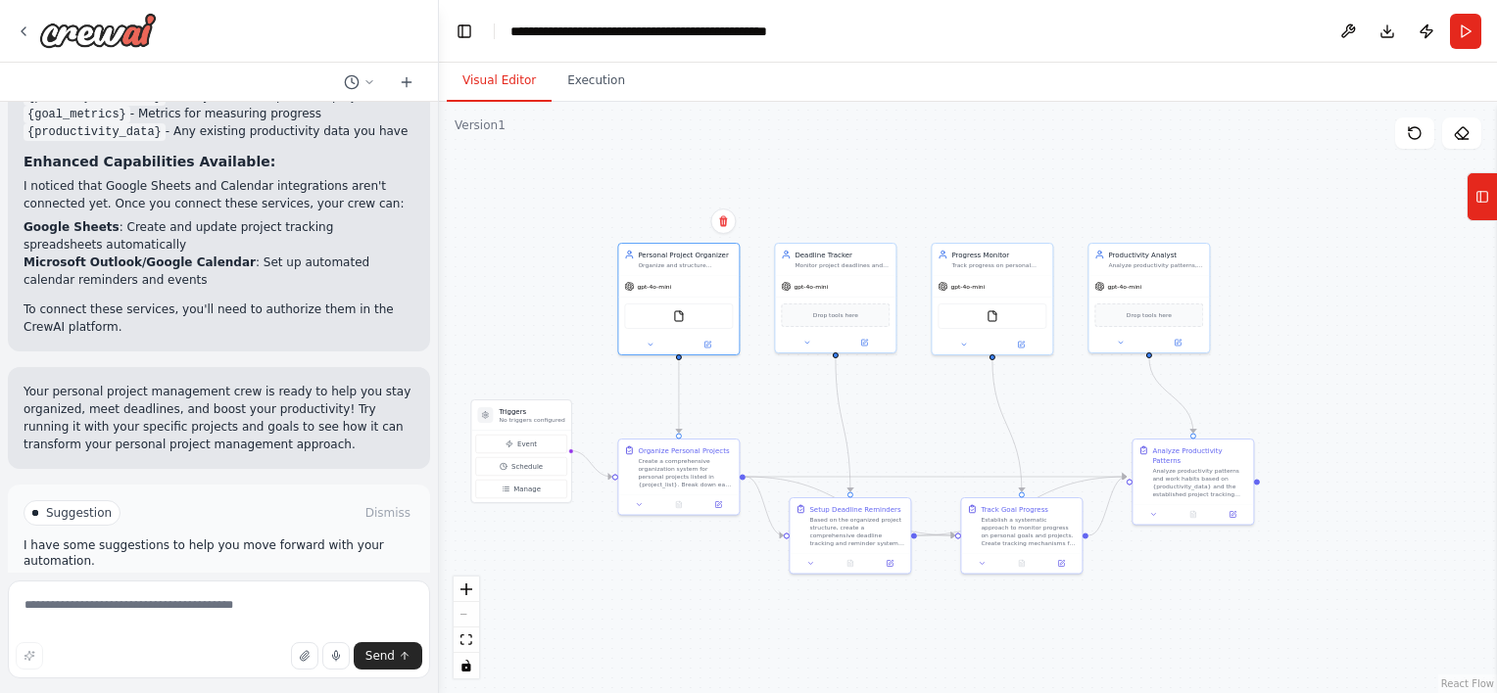
click at [233, 589] on span "Run Automation" at bounding box center [227, 597] width 95 height 16
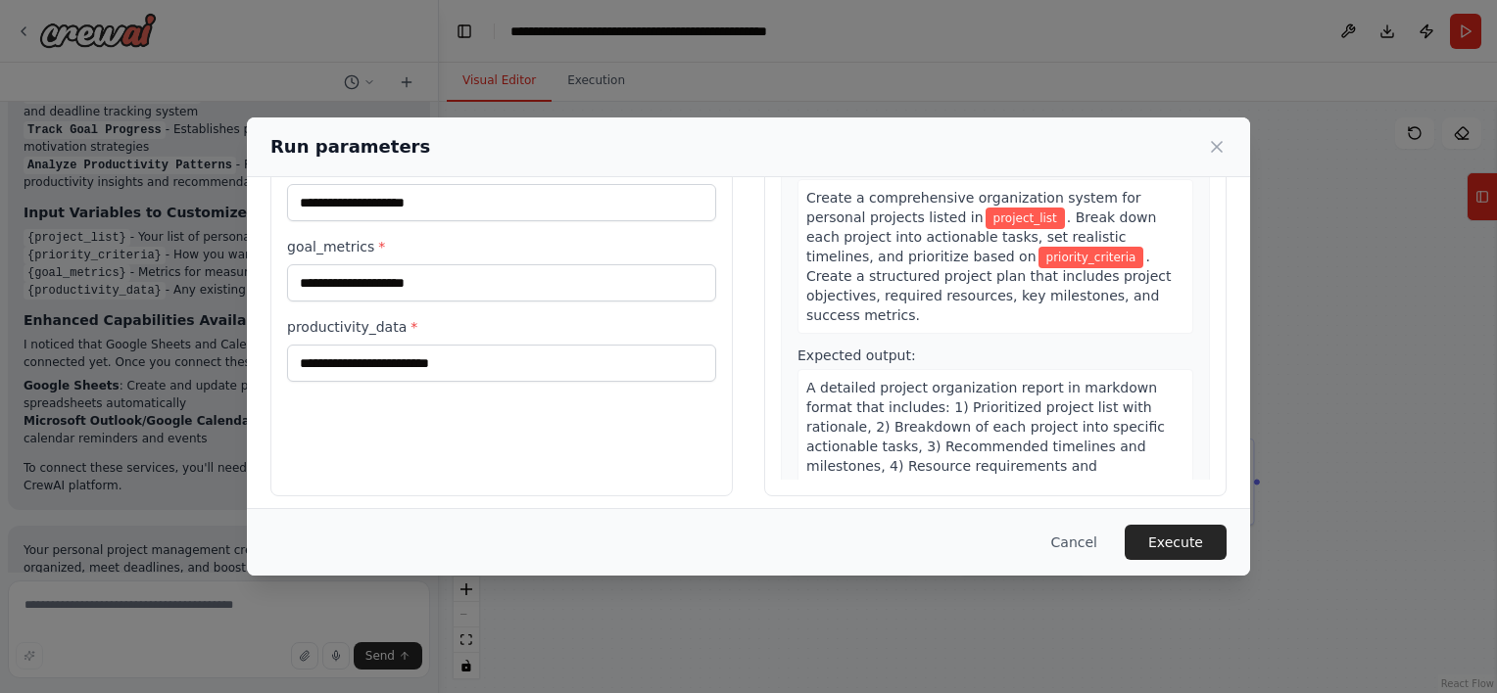
scroll to position [179, 0]
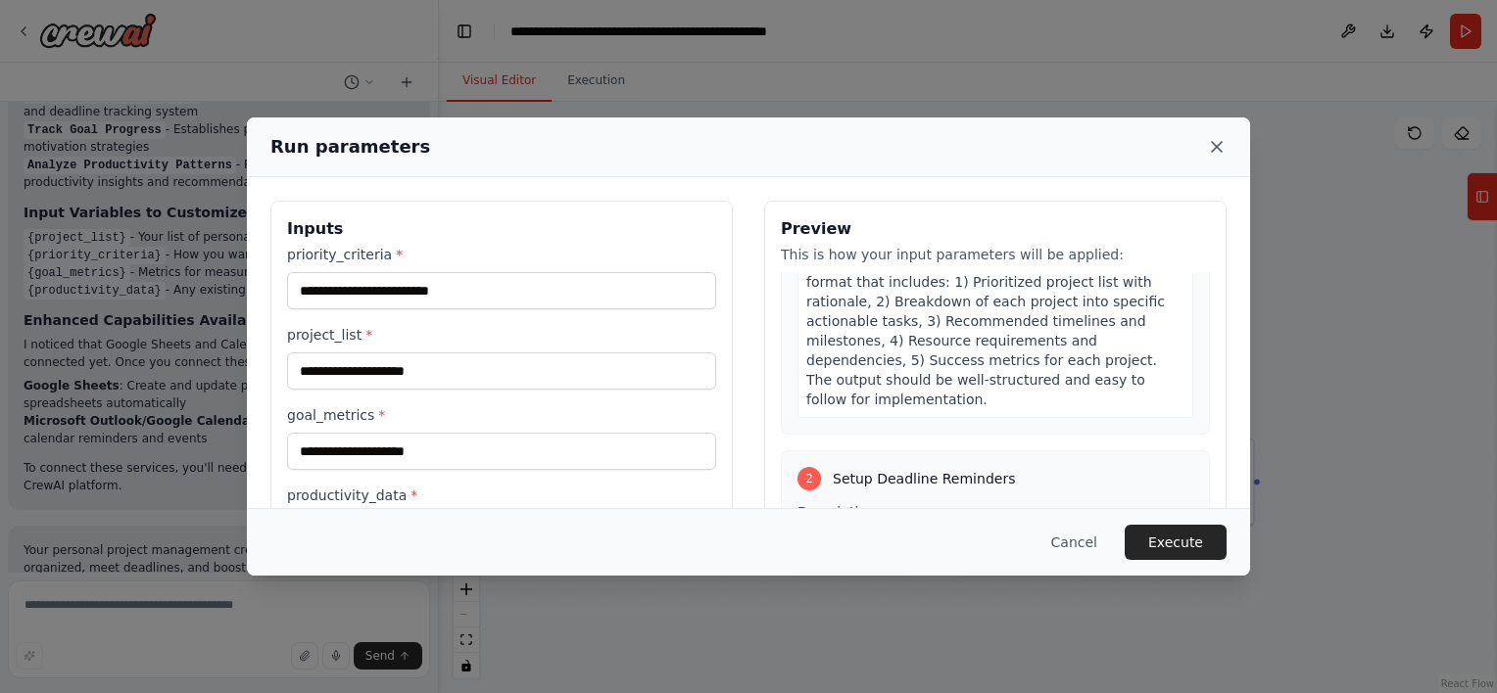
click at [1215, 140] on icon at bounding box center [1217, 147] width 20 height 20
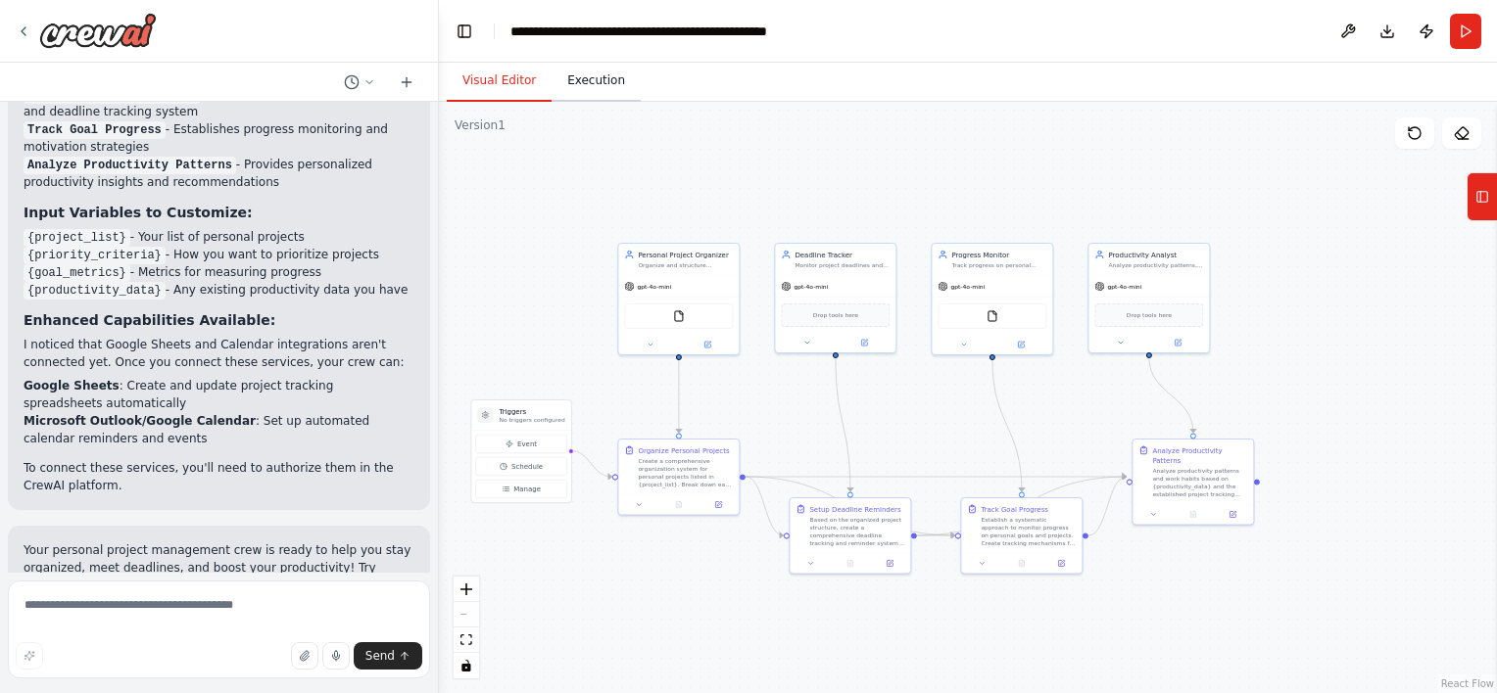
click at [604, 98] on button "Execution" at bounding box center [595, 81] width 89 height 41
click at [494, 76] on button "Visual Editor" at bounding box center [499, 81] width 105 height 41
